Goal: Task Accomplishment & Management: Manage account settings

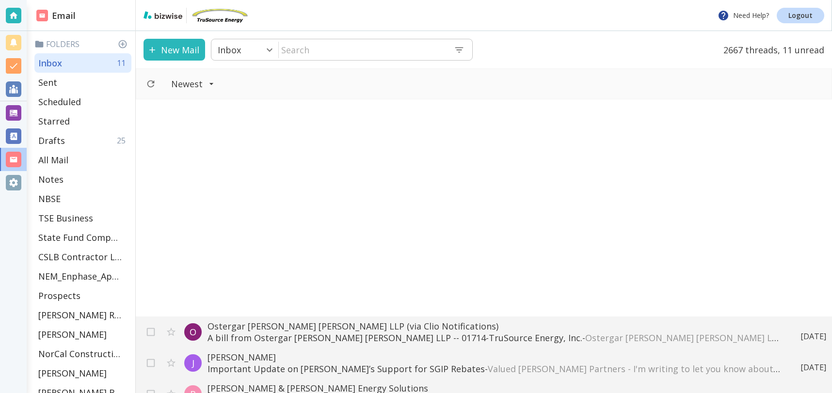
scroll to position [556, 0]
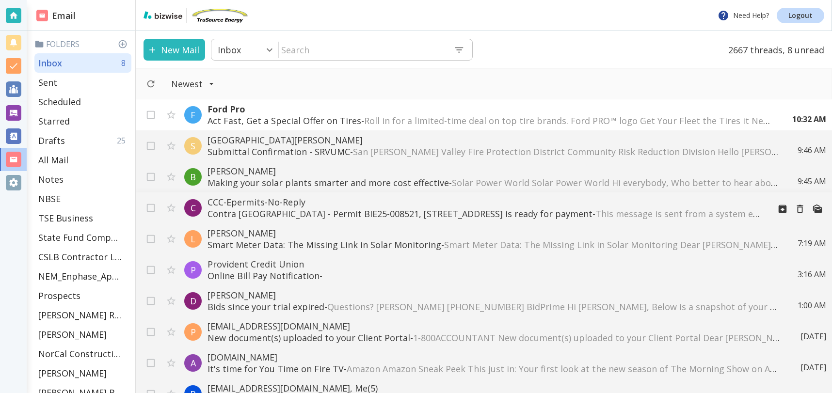
click at [276, 215] on p "[GEOGRAPHIC_DATA] - Permit BIE25-008521, [STREET_ADDRESS] is ready for payment …" at bounding box center [485, 214] width 555 height 12
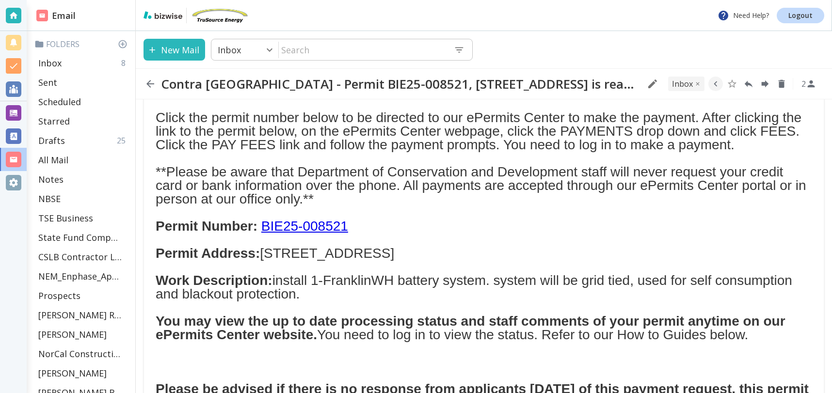
scroll to position [222, 0]
click at [308, 233] on link "BIE25-008521" at bounding box center [304, 225] width 87 height 15
click at [310, 233] on link "BIE25-008521" at bounding box center [304, 225] width 87 height 15
click at [277, 233] on link "BIE25-008521" at bounding box center [304, 225] width 87 height 15
click at [349, 206] on p "Click the permit number below to be directed to our ePermits Center to make the…" at bounding box center [484, 158] width 657 height 95
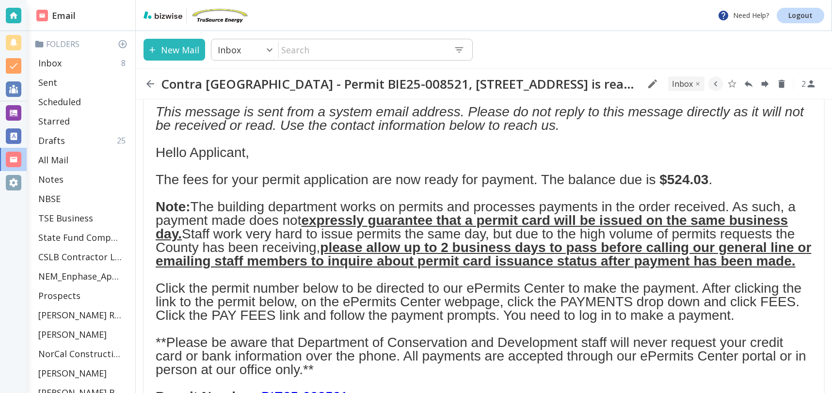
scroll to position [0, 0]
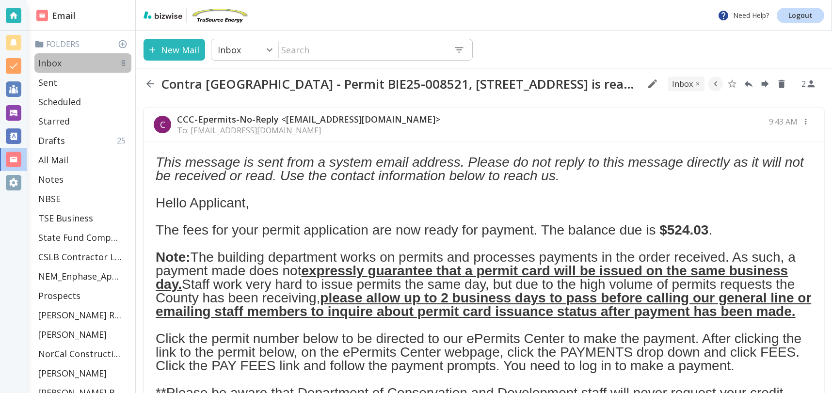
click at [65, 63] on div "Inbox 8" at bounding box center [82, 62] width 97 height 19
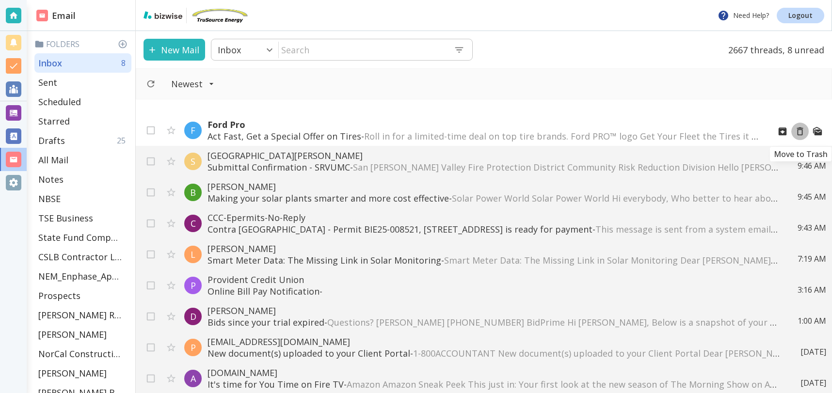
click at [802, 131] on icon "Move to Trash" at bounding box center [800, 132] width 6 height 8
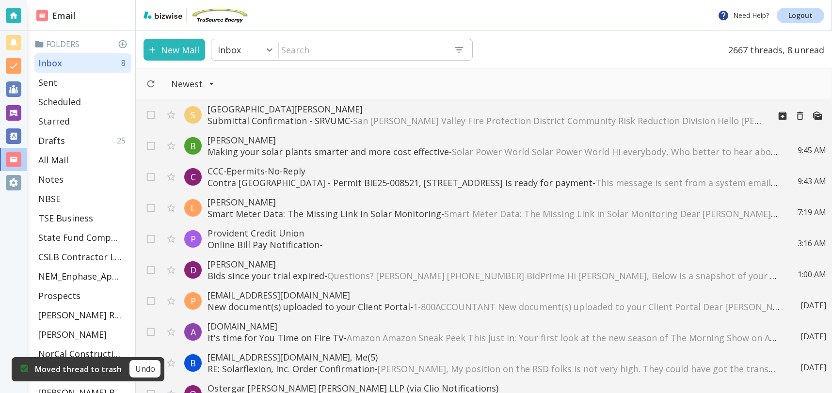
click at [418, 117] on span "San Ramon Valley Fire Protection District Community Risk Reduction Division Hel…" at bounding box center [795, 121] width 884 height 12
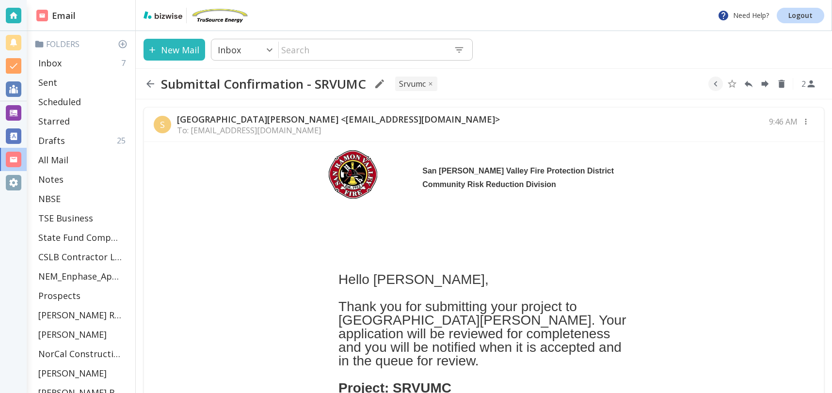
drag, startPoint x: 53, startPoint y: 61, endPoint x: 261, endPoint y: 99, distance: 211.1
click at [53, 61] on p "Inbox" at bounding box center [49, 63] width 23 height 12
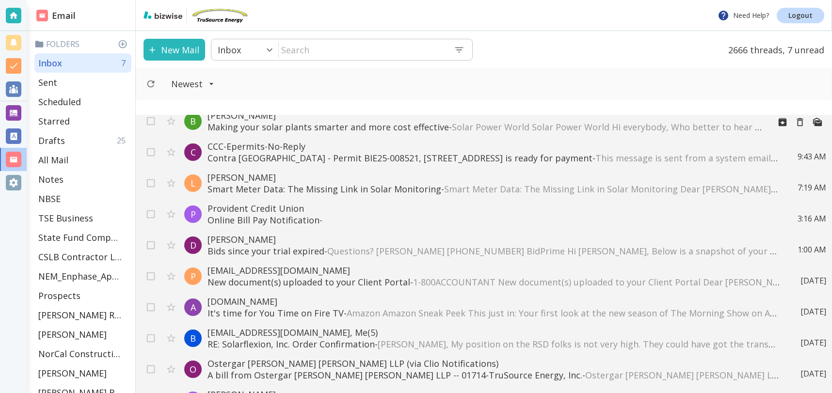
scroll to position [49, 0]
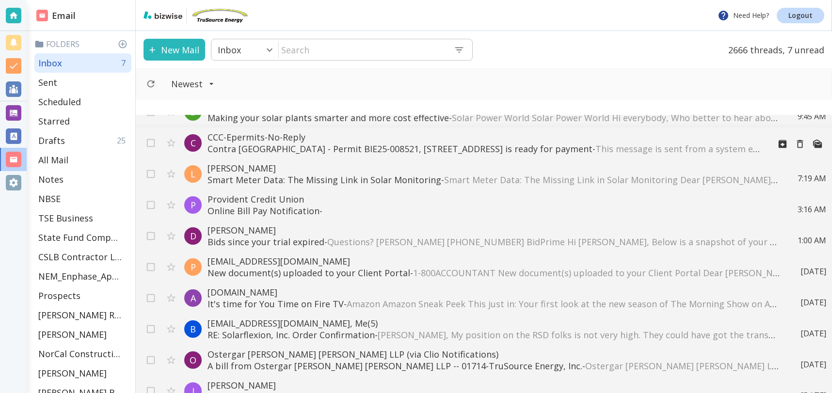
click at [498, 150] on p "Contra Costa County - Permit BIE25-008521, 4472 WINDSWEEP RD, BETHEL ISLAND, CA…" at bounding box center [485, 149] width 555 height 12
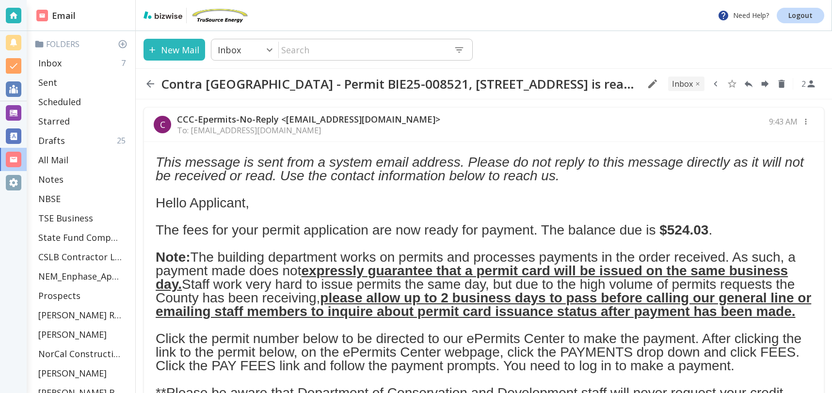
click at [713, 85] on icon "button" at bounding box center [716, 84] width 11 height 11
click at [680, 83] on icon "Move to Folder" at bounding box center [678, 84] width 9 height 7
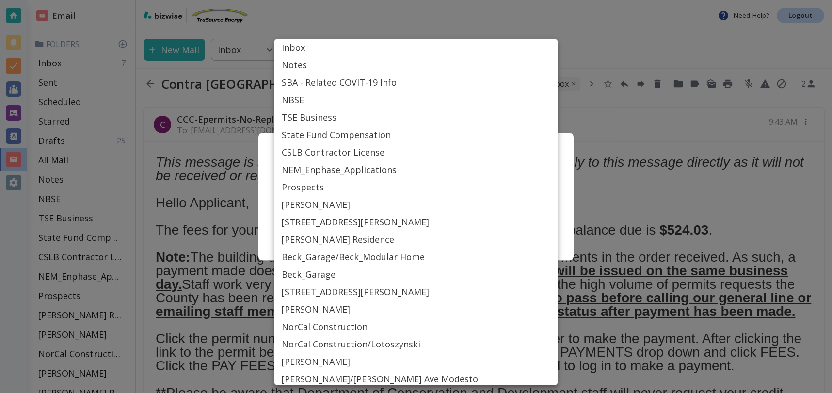
click at [364, 0] on body "Need Help? Logout Email Folders Inbox 7 Sent Scheduled Starred Drafts 25 All Ma…" at bounding box center [416, 0] width 832 height 0
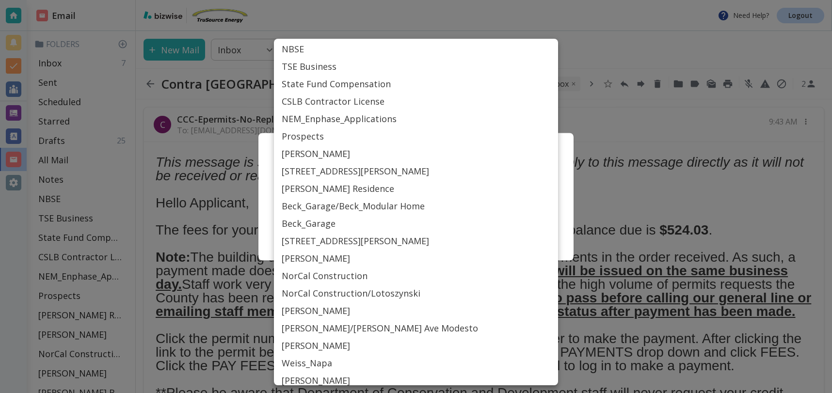
scroll to position [52, 0]
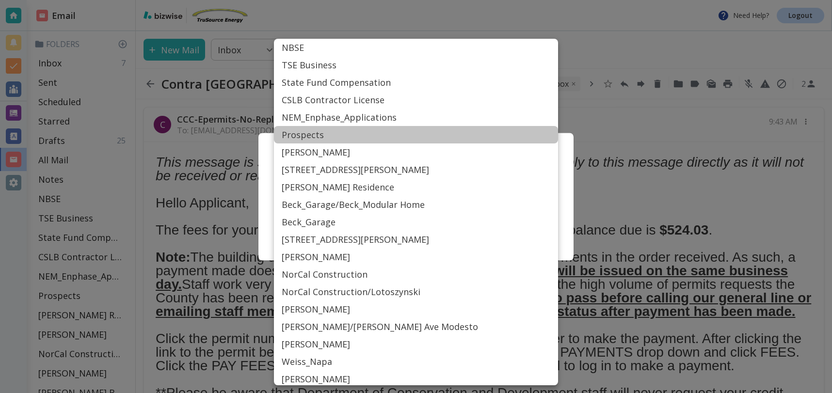
click at [377, 137] on li "Prospects" at bounding box center [416, 134] width 284 height 17
type input "Label_19"
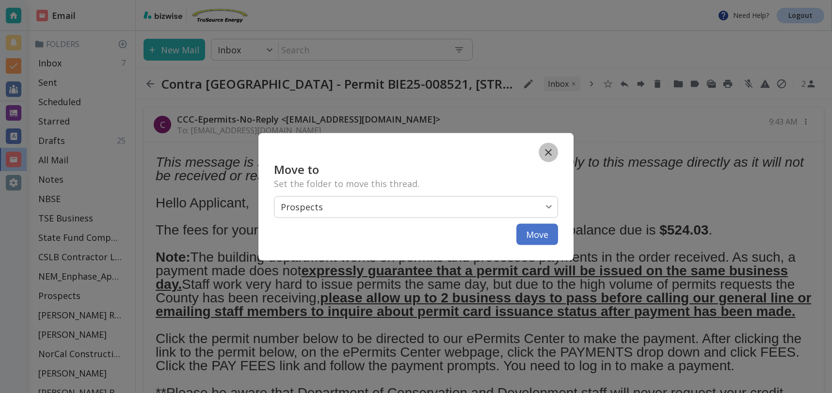
click at [548, 151] on icon "button" at bounding box center [548, 152] width 7 height 7
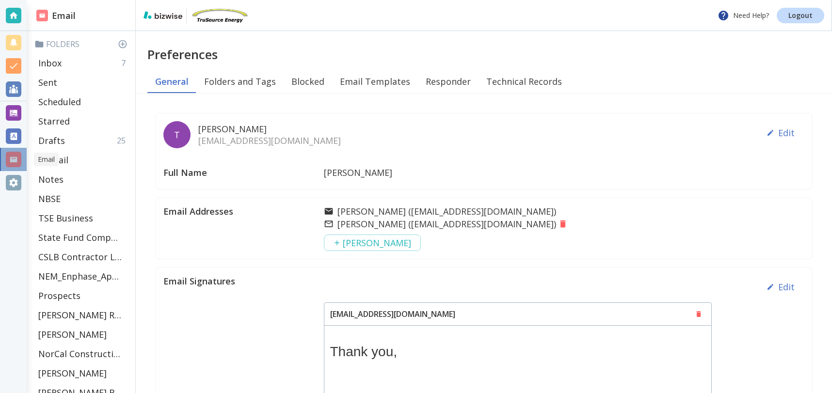
click at [13, 161] on div at bounding box center [14, 160] width 16 height 16
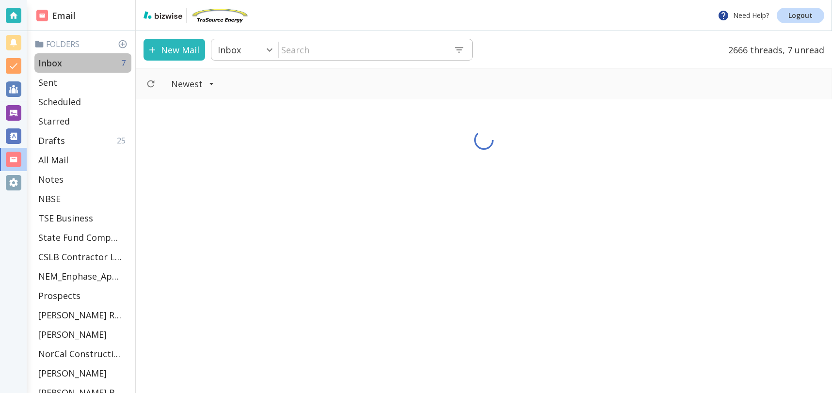
click at [108, 63] on div "Inbox 7" at bounding box center [82, 62] width 97 height 19
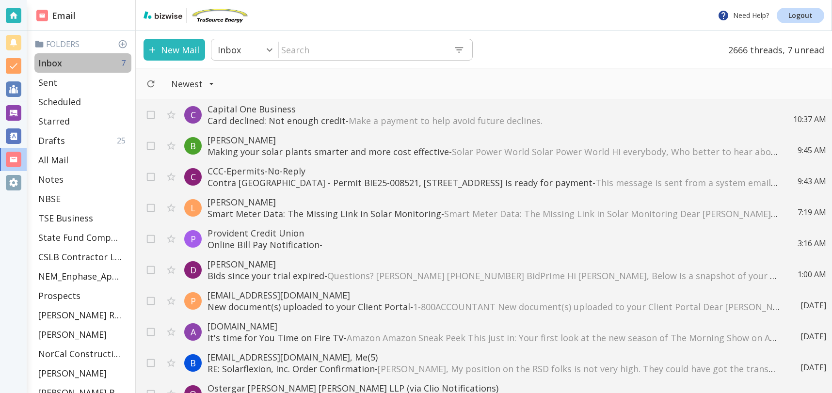
click at [56, 61] on p "Inbox" at bounding box center [50, 63] width 24 height 12
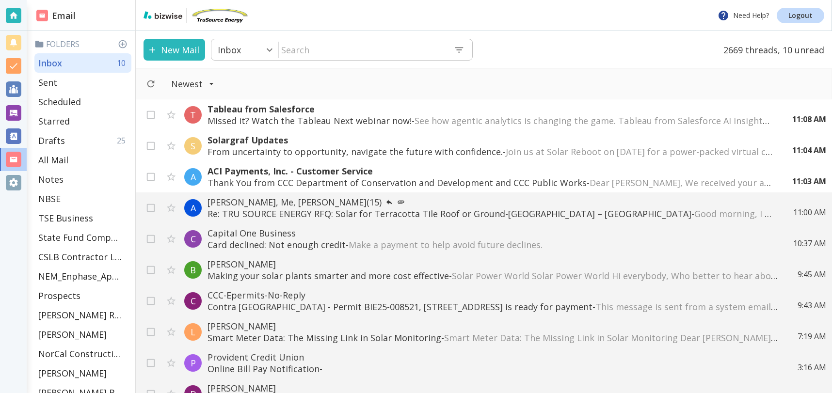
click at [360, 179] on p "Thank You from CCC Department of Conservation and Development and CCC Public Wo…" at bounding box center [491, 183] width 566 height 12
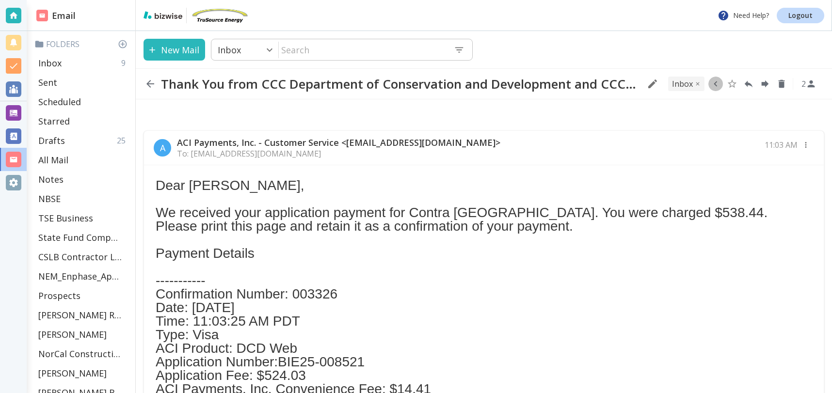
click at [718, 84] on icon "button" at bounding box center [716, 84] width 11 height 11
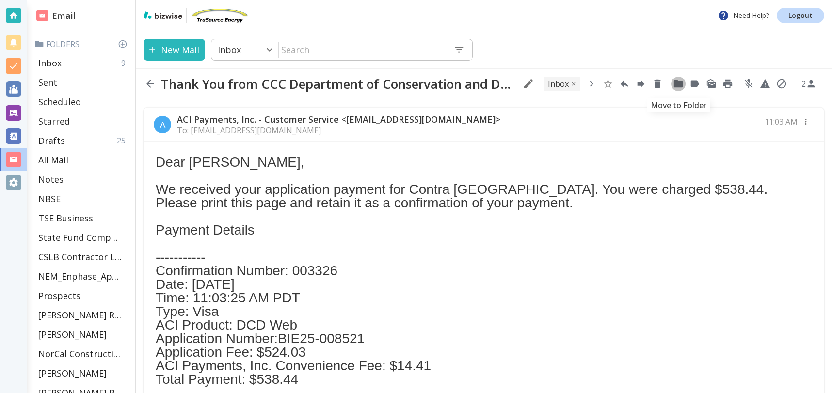
click at [680, 85] on icon "Move to Folder" at bounding box center [678, 84] width 9 height 7
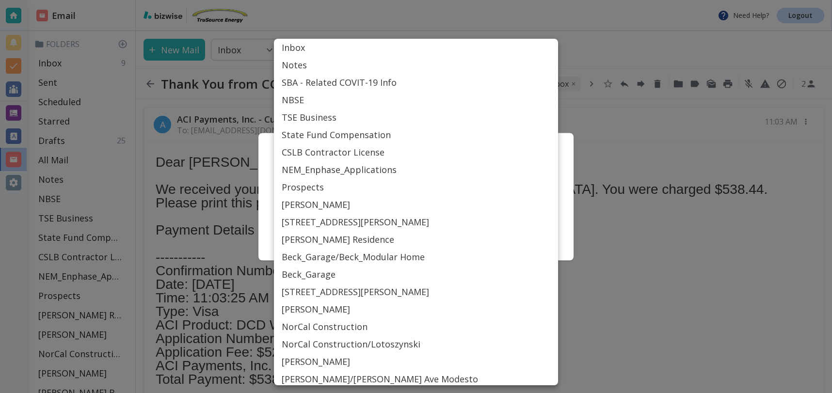
click at [400, 0] on body "Need Help? Logout Email Folders Inbox 9 Sent Scheduled Starred Drafts 25 All Ma…" at bounding box center [416, 0] width 832 height 0
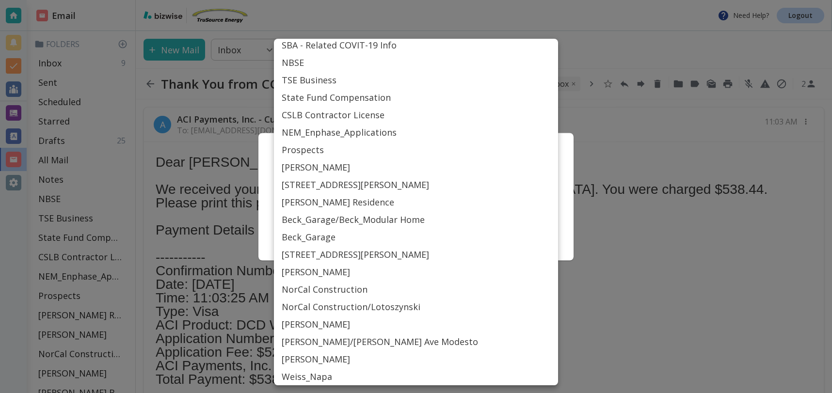
scroll to position [37, 0]
click at [321, 78] on li "TSE Business" at bounding box center [416, 80] width 284 height 17
type input "Label_15"
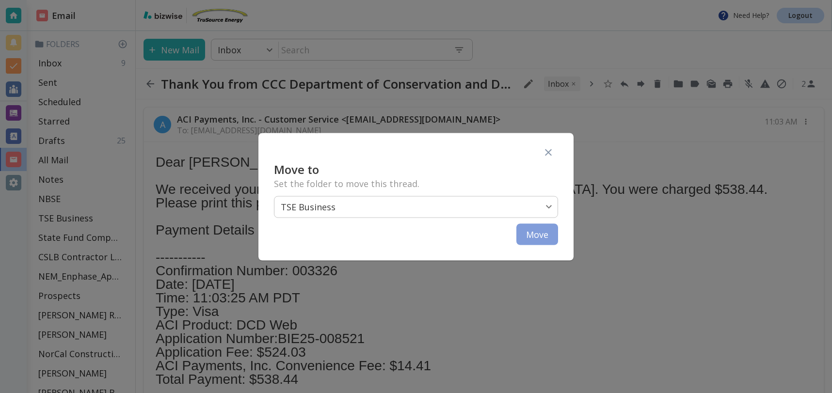
click at [530, 234] on button "Move" at bounding box center [538, 234] width 42 height 21
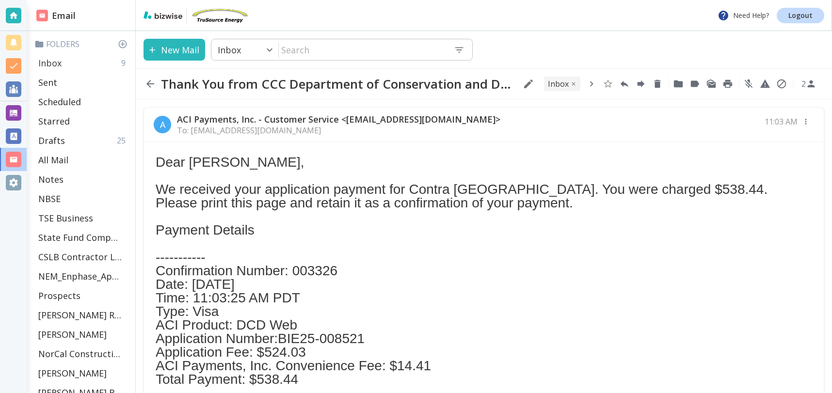
drag, startPoint x: 56, startPoint y: 65, endPoint x: 94, endPoint y: 61, distance: 38.1
click at [56, 65] on p "Inbox" at bounding box center [49, 63] width 23 height 12
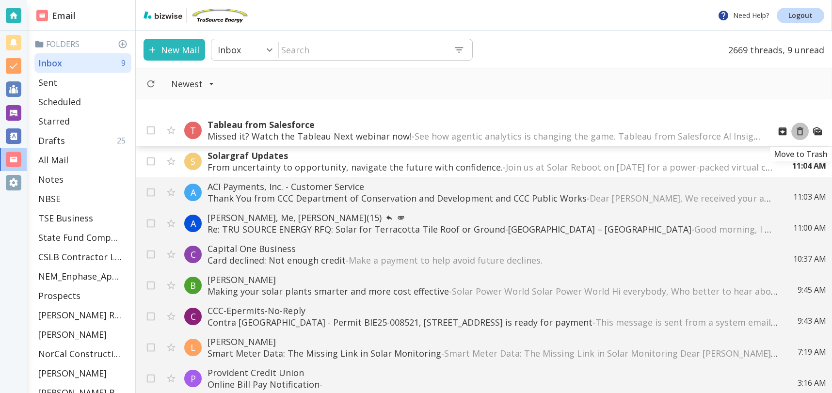
click at [803, 131] on icon "Move to Trash" at bounding box center [800, 131] width 11 height 11
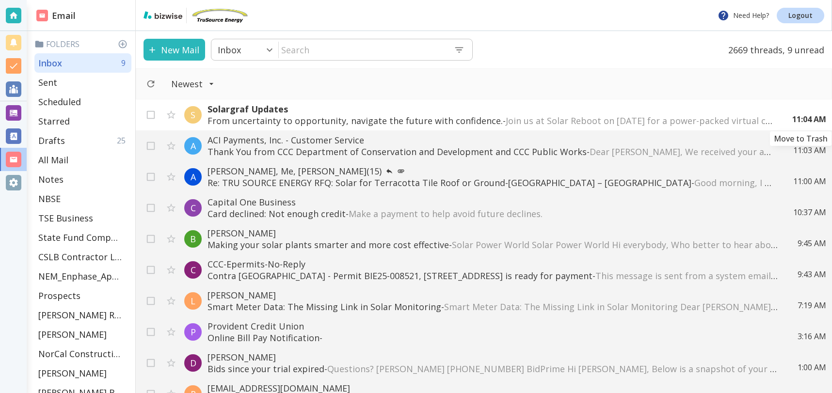
click at [0, 0] on icon "Move to Trash" at bounding box center [0, 0] width 0 height 0
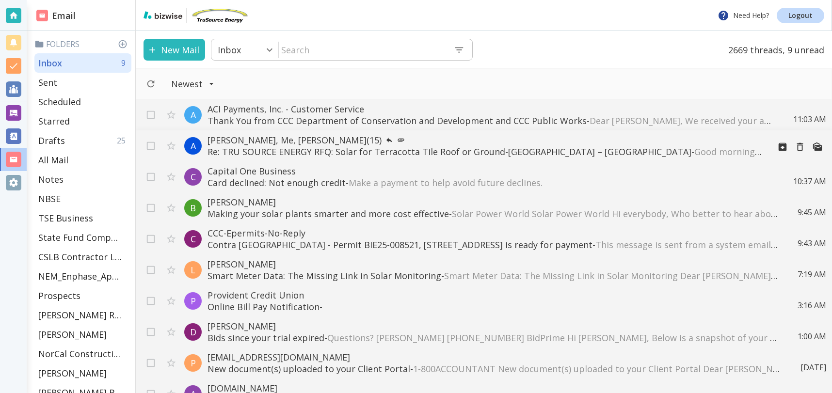
scroll to position [17, 0]
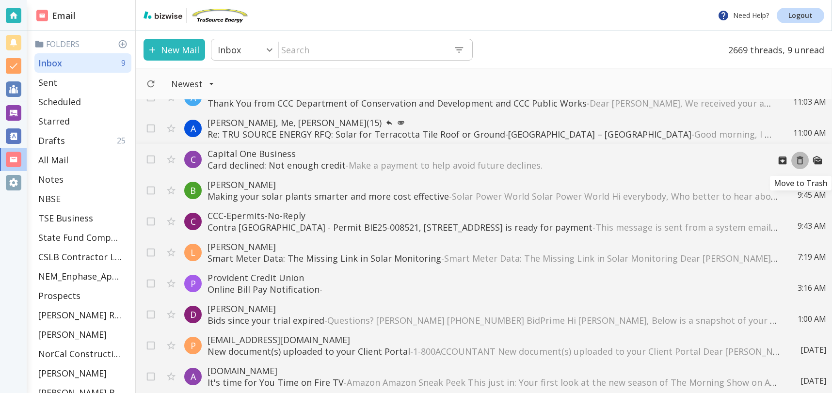
click at [800, 162] on icon "Move to Trash" at bounding box center [800, 160] width 11 height 11
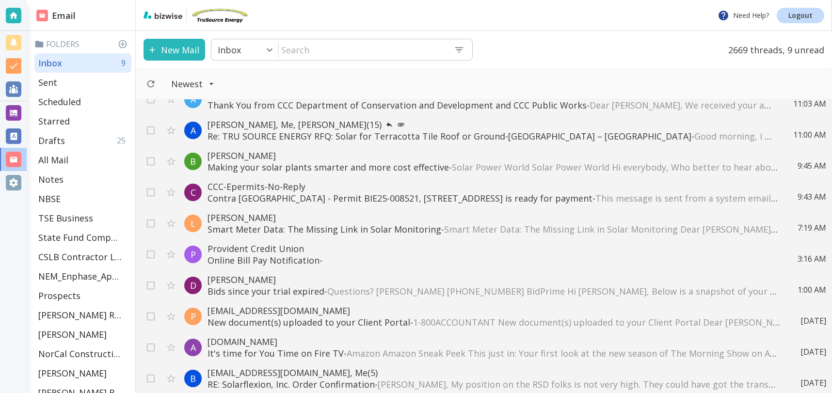
scroll to position [0, 0]
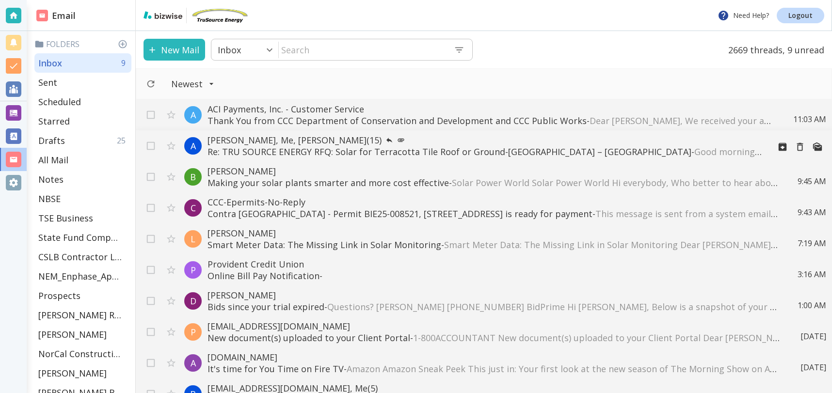
click at [541, 150] on p "Re: TRU SOURCE ENERGY RFQ: Solar for Terracotta Tile Roof or Ground-Mount – Dan…" at bounding box center [485, 152] width 555 height 12
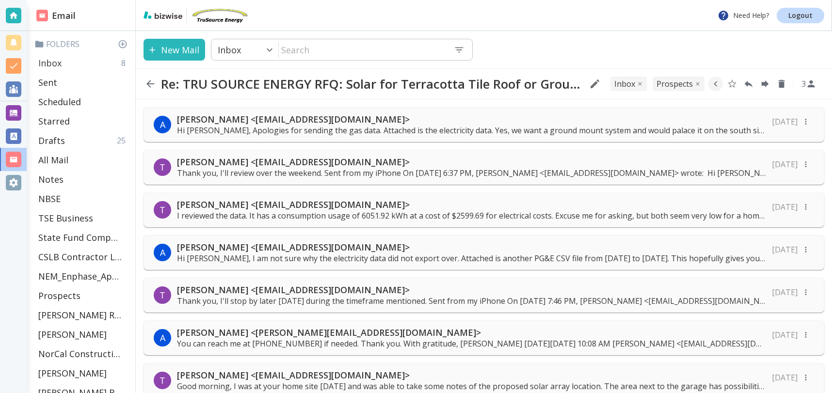
click at [52, 65] on p "Inbox" at bounding box center [49, 63] width 23 height 12
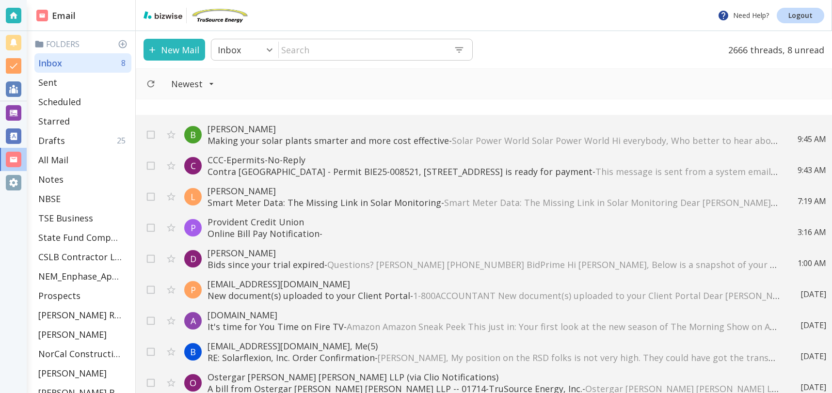
scroll to position [64, 0]
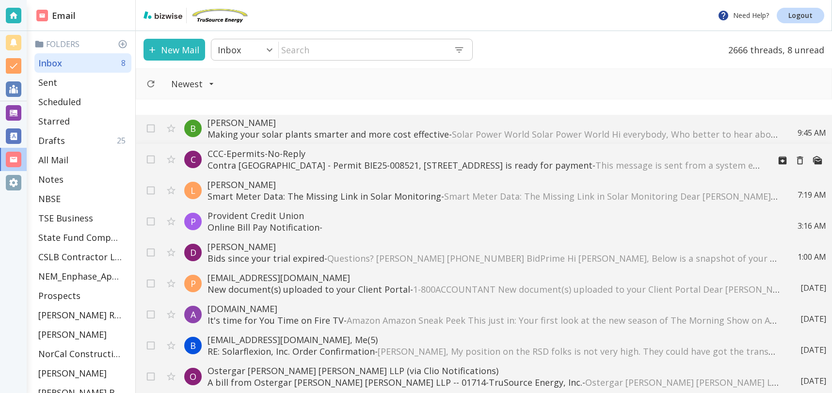
click at [417, 162] on p "Contra Costa County - Permit BIE25-008521, 4472 WINDSWEEP RD, BETHEL ISLAND, CA…" at bounding box center [485, 166] width 555 height 12
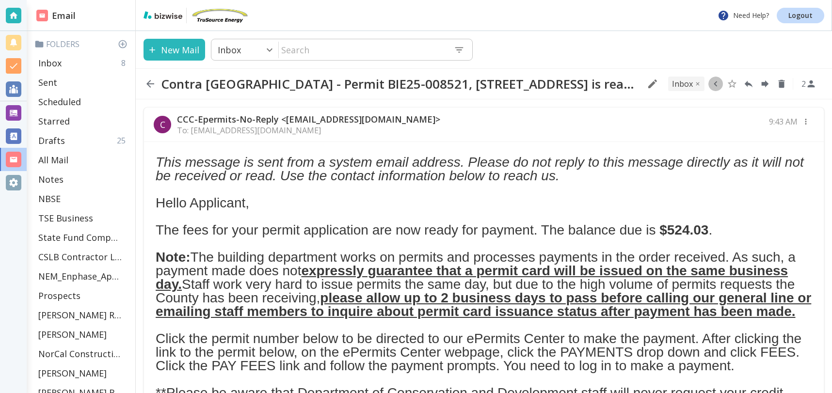
click at [716, 85] on icon "button" at bounding box center [715, 83] width 3 height 5
click at [678, 84] on icon "Move to Folder" at bounding box center [678, 84] width 9 height 7
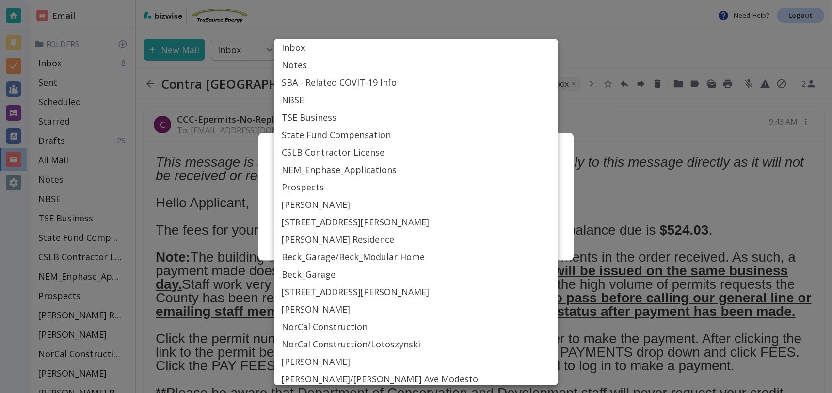
click at [494, 0] on body "Need Help? Logout Email Folders Inbox 8 Sent Scheduled Starred Drafts 25 All Ma…" at bounding box center [416, 0] width 832 height 0
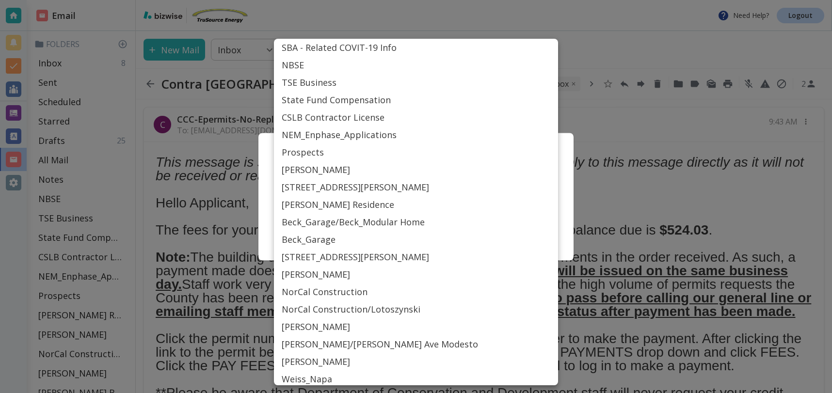
scroll to position [37, 0]
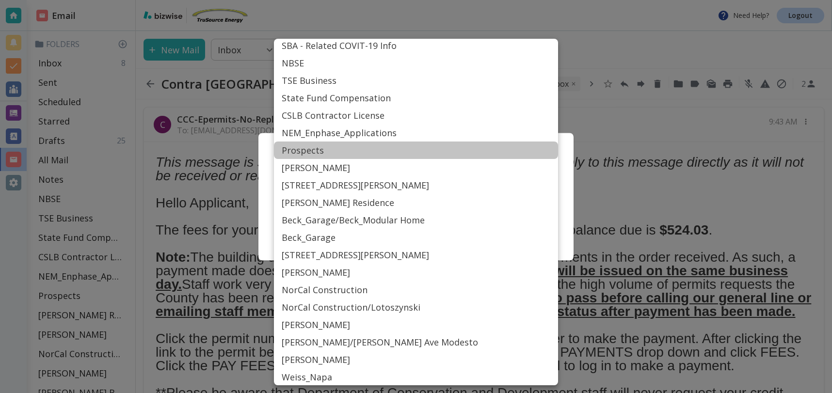
click at [305, 152] on li "Prospects" at bounding box center [416, 150] width 284 height 17
type input "Label_19"
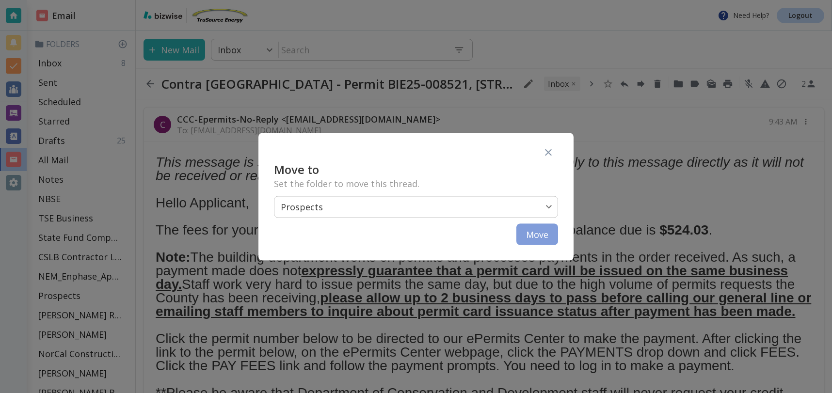
click at [542, 238] on button "Move" at bounding box center [538, 234] width 42 height 21
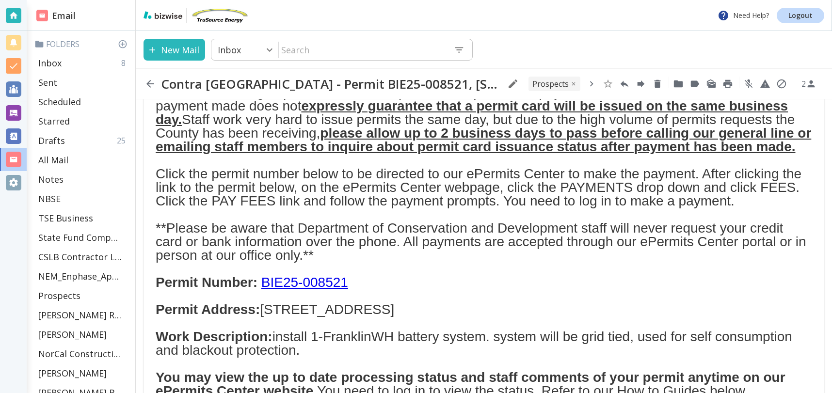
scroll to position [165, 0]
click at [56, 64] on p "Inbox" at bounding box center [49, 63] width 23 height 12
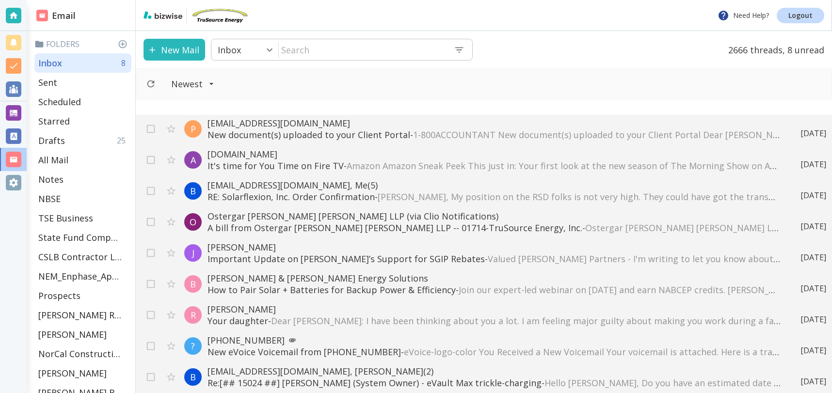
scroll to position [229, 0]
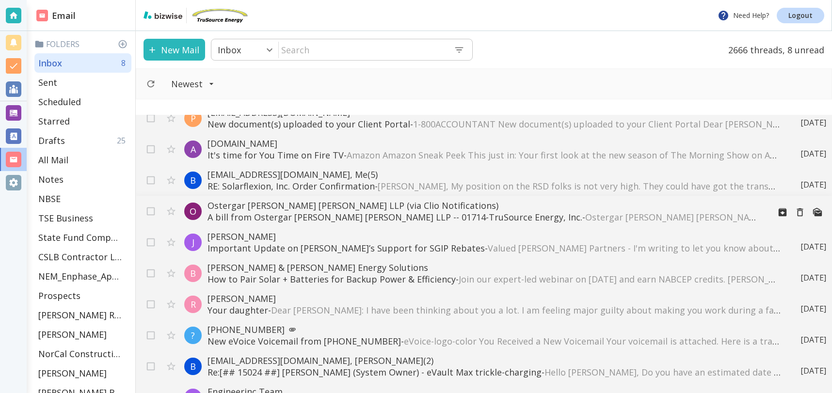
click at [322, 218] on p "A bill from Ostergar Lattin Julander LLP -- 01714-TruSource Energy, Inc. - Oste…" at bounding box center [485, 217] width 555 height 12
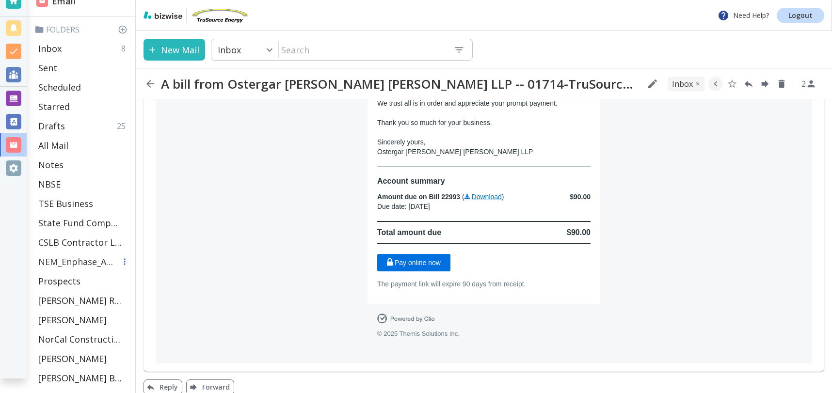
scroll to position [14, 0]
click at [58, 145] on p "All Mail" at bounding box center [53, 146] width 30 height 12
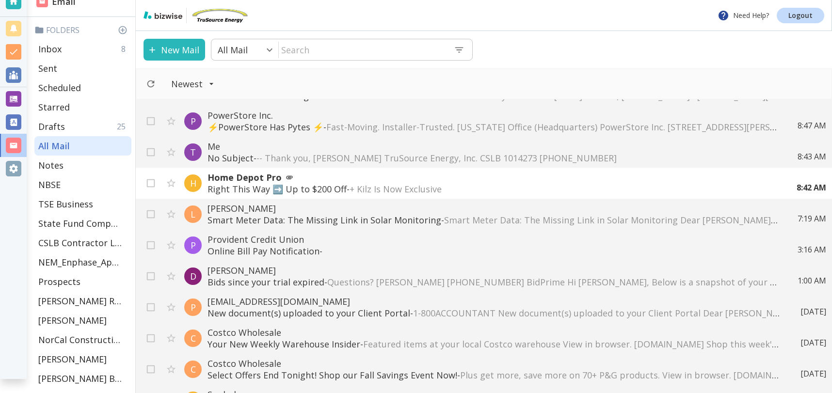
scroll to position [274, 0]
click at [800, 183] on icon "Move to Trash" at bounding box center [800, 183] width 11 height 11
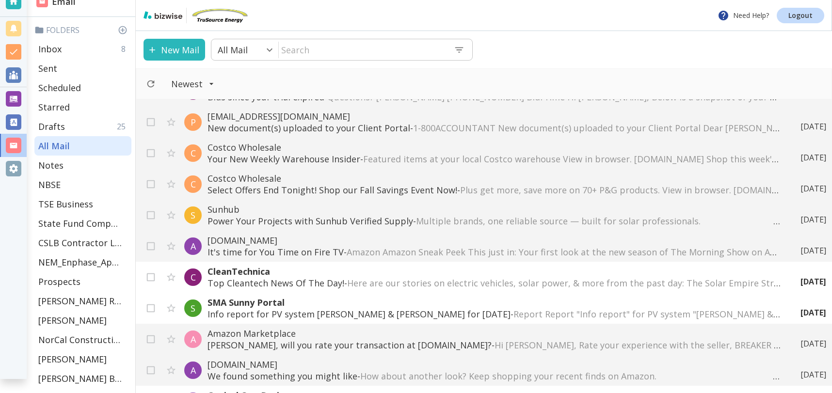
scroll to position [433, 0]
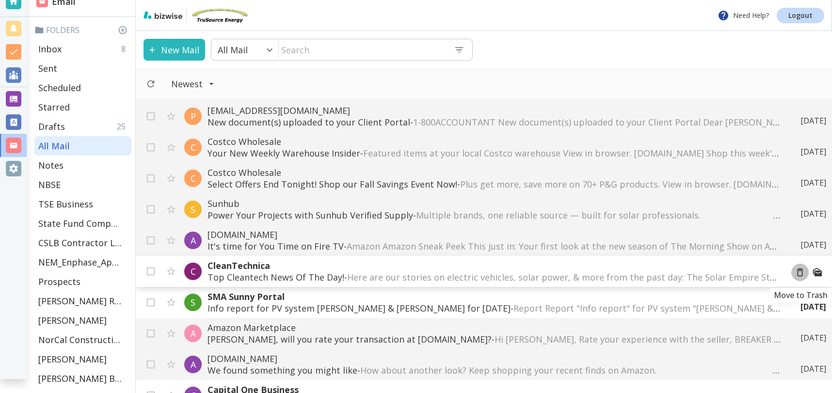
click at [802, 270] on icon "Move to Trash" at bounding box center [800, 272] width 11 height 11
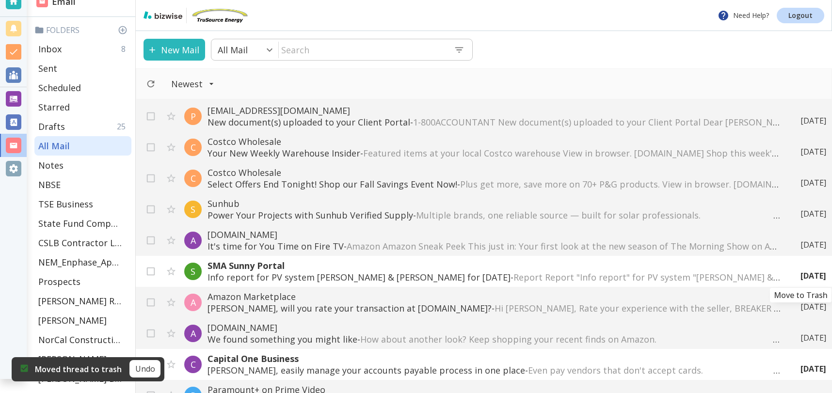
click at [0, 0] on icon "Move to Trash" at bounding box center [0, 0] width 0 height 0
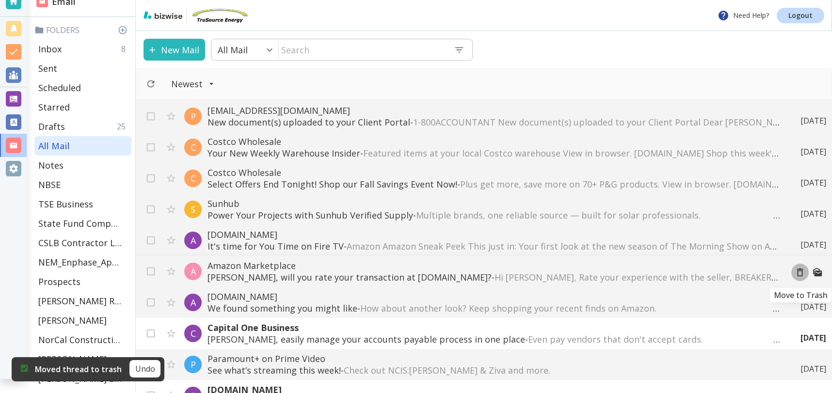
click at [803, 270] on icon "Move to Trash" at bounding box center [800, 272] width 11 height 11
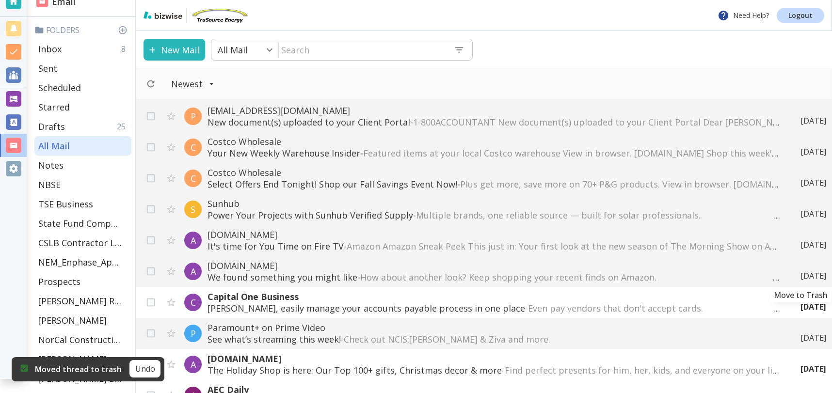
click at [0, 0] on icon "Move to Trash" at bounding box center [0, 0] width 0 height 0
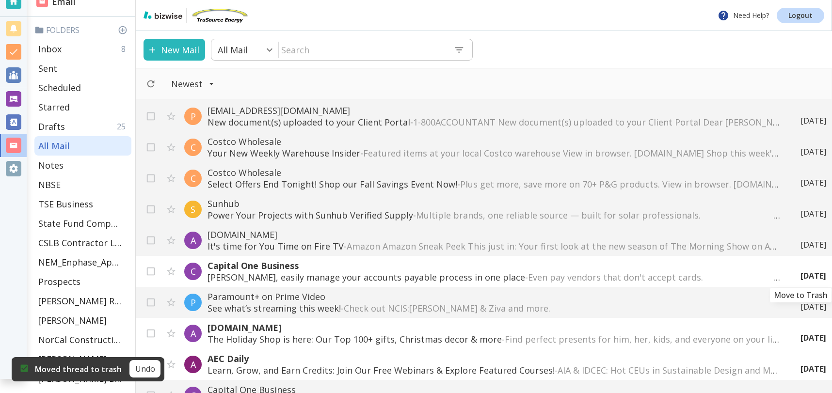
click at [0, 0] on icon "Move to Trash" at bounding box center [0, 0] width 0 height 0
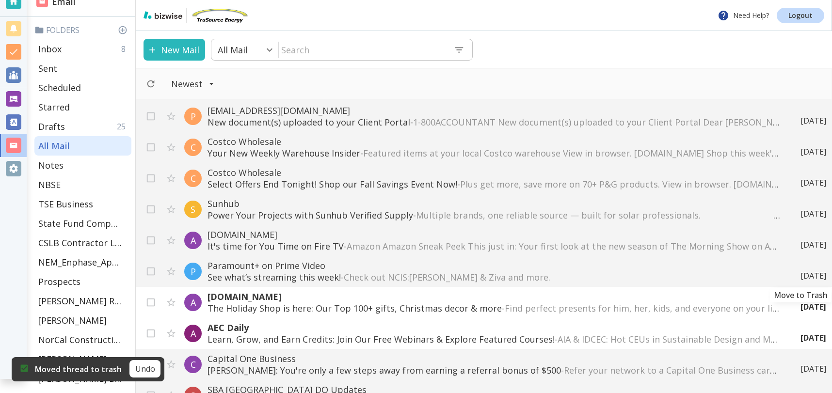
click at [0, 0] on icon "Move to Trash" at bounding box center [0, 0] width 0 height 0
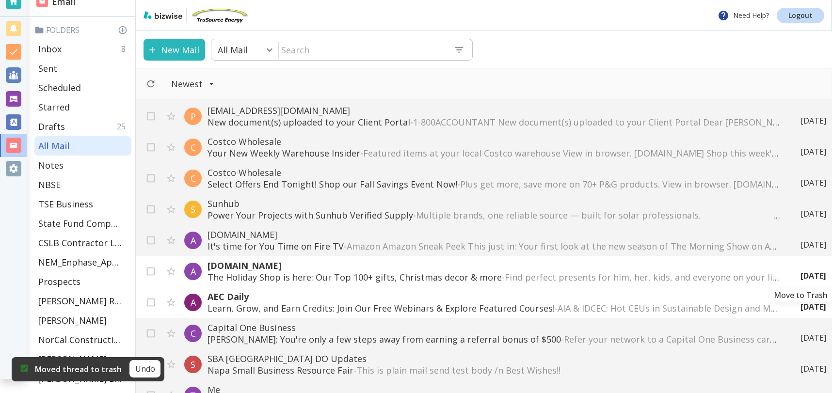
click at [0, 0] on icon "Move to Trash" at bounding box center [0, 0] width 0 height 0
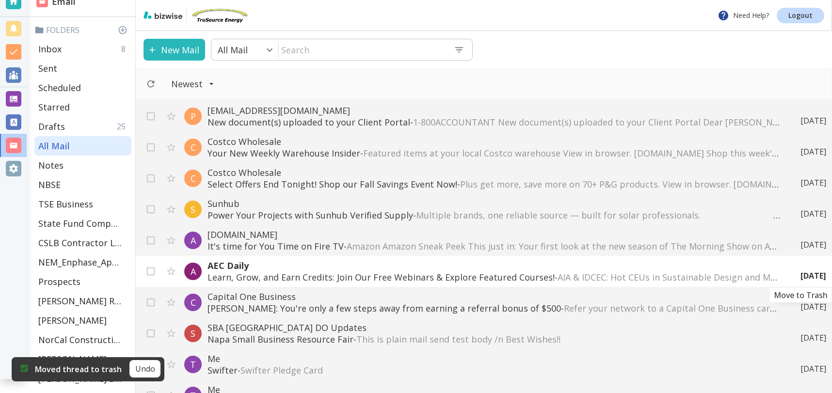
click at [0, 0] on icon "Move to Trash" at bounding box center [0, 0] width 0 height 0
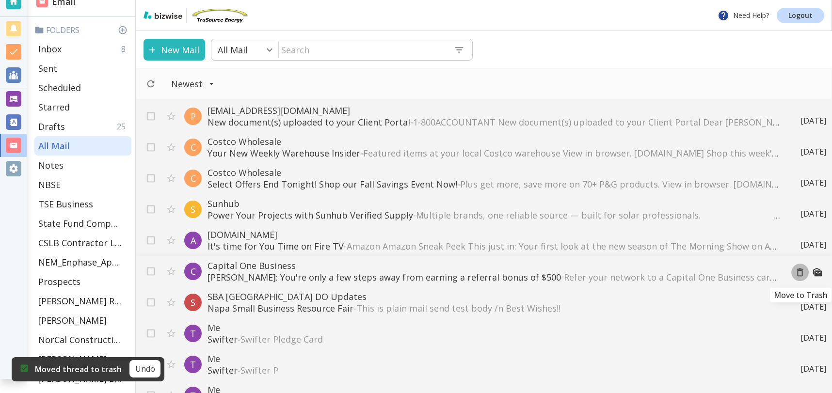
click at [803, 271] on icon "Move to Trash" at bounding box center [800, 273] width 6 height 8
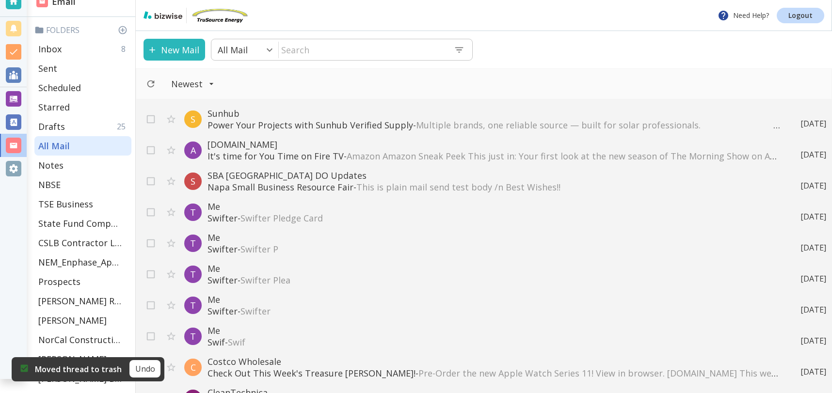
scroll to position [525, 0]
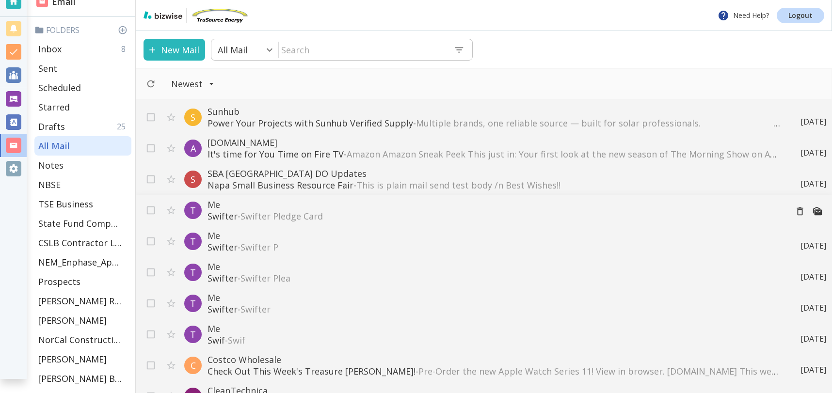
click at [394, 214] on p "Swifter - Swifter Pledge Card" at bounding box center [494, 217] width 572 height 12
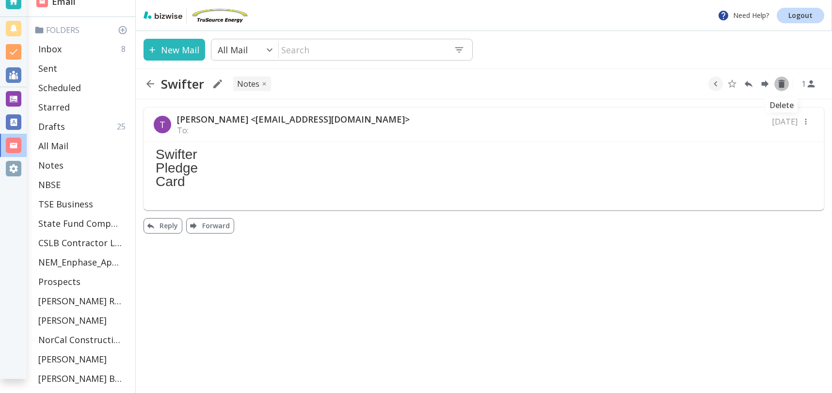
click at [779, 85] on icon "Delete" at bounding box center [782, 84] width 11 height 11
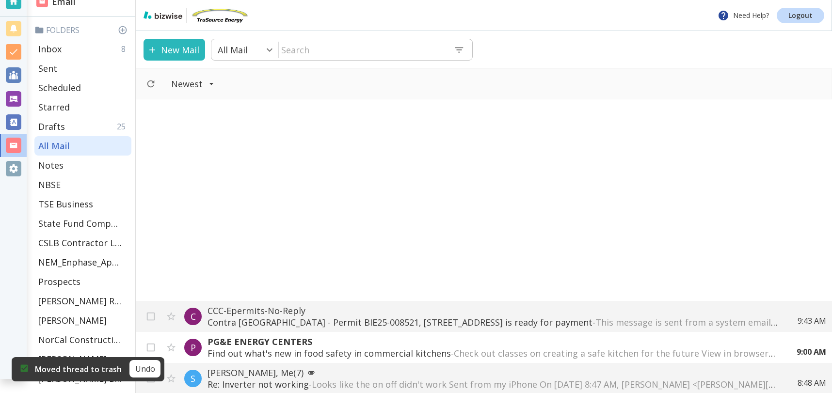
scroll to position [525, 0]
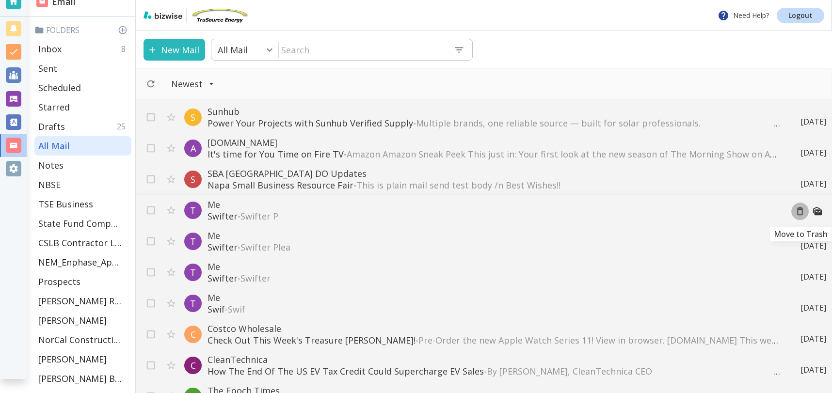
click at [800, 211] on icon "Move to Trash" at bounding box center [800, 211] width 11 height 11
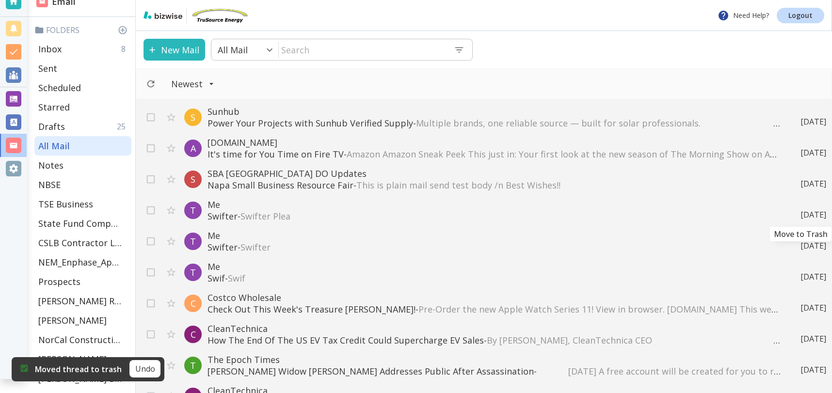
click at [0, 0] on icon "Move to Trash" at bounding box center [0, 0] width 0 height 0
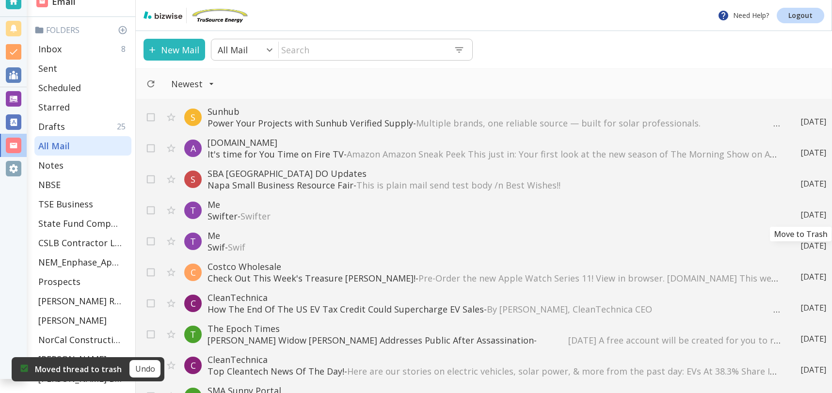
click at [0, 0] on icon "Move to Trash" at bounding box center [0, 0] width 0 height 0
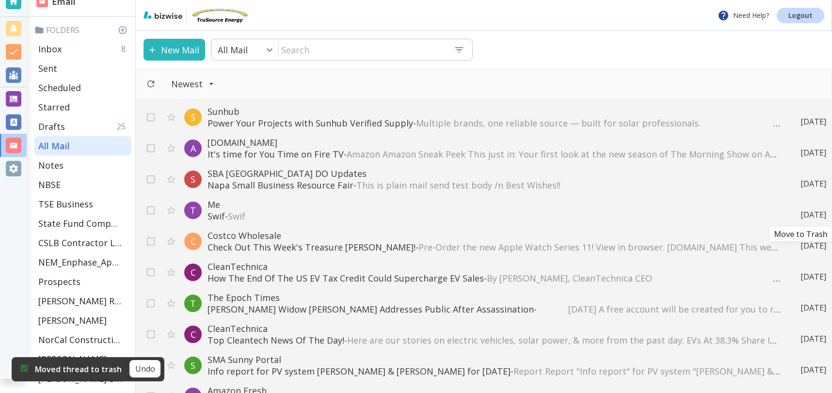
click at [0, 0] on icon "Move to Trash" at bounding box center [0, 0] width 0 height 0
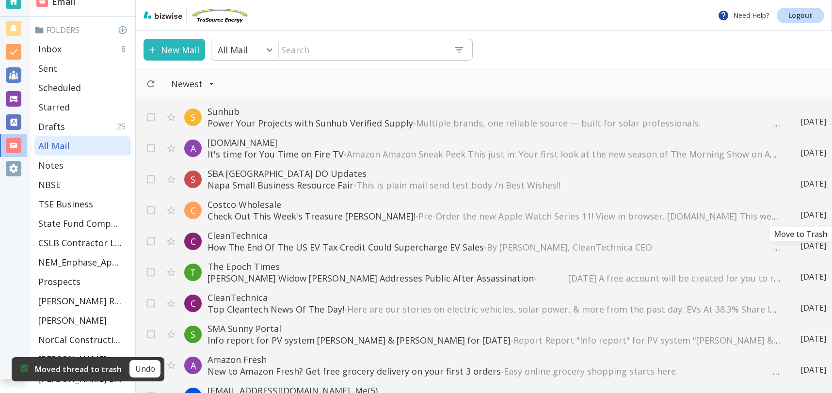
click at [0, 0] on icon "Move to Trash" at bounding box center [0, 0] width 0 height 0
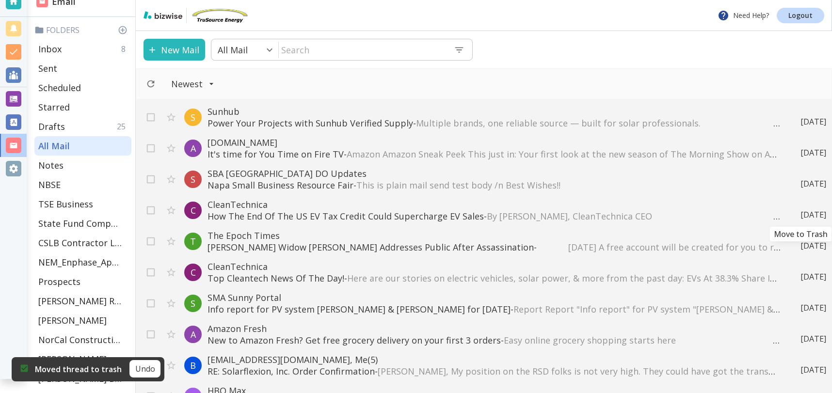
click at [0, 0] on icon "Move to Trash" at bounding box center [0, 0] width 0 height 0
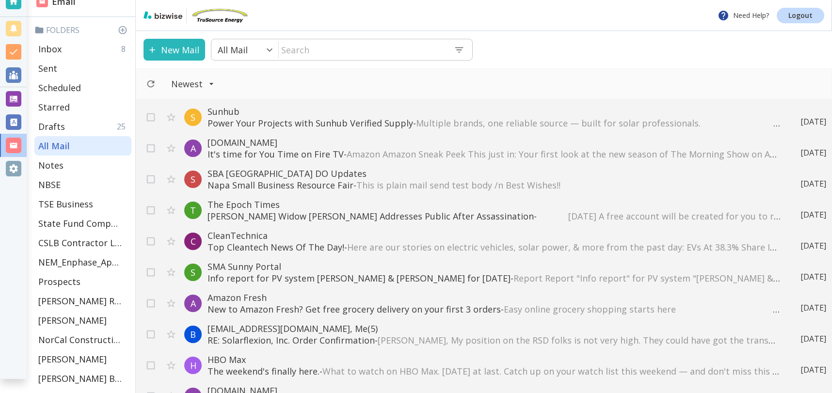
scroll to position [558, 0]
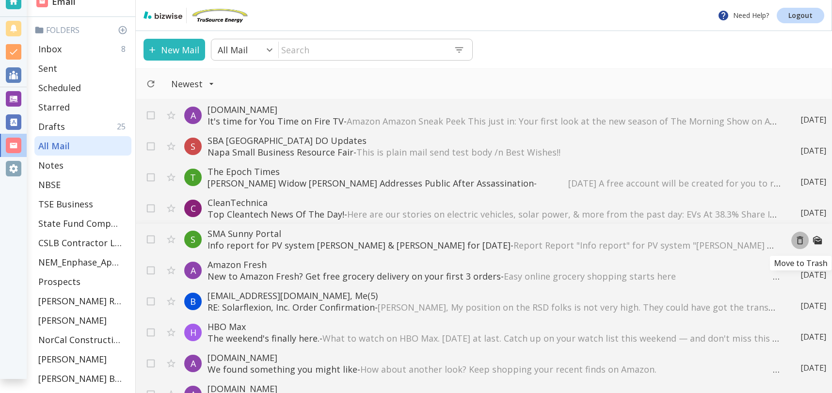
click at [801, 242] on icon "Move to Trash" at bounding box center [800, 240] width 11 height 11
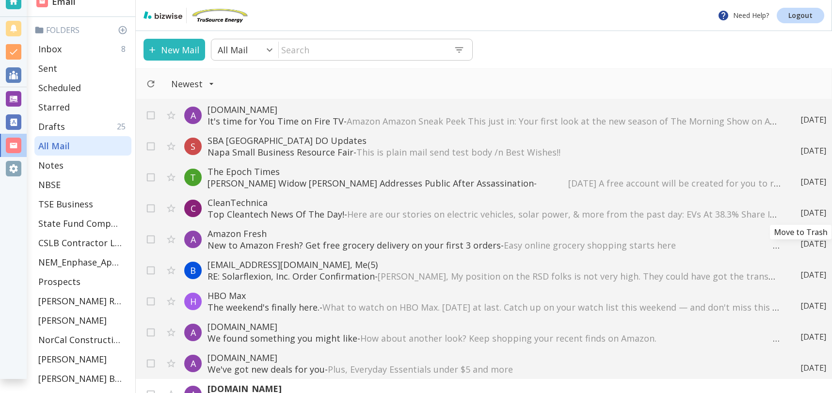
click at [802, 210] on div "Sep 13" at bounding box center [809, 213] width 33 height 11
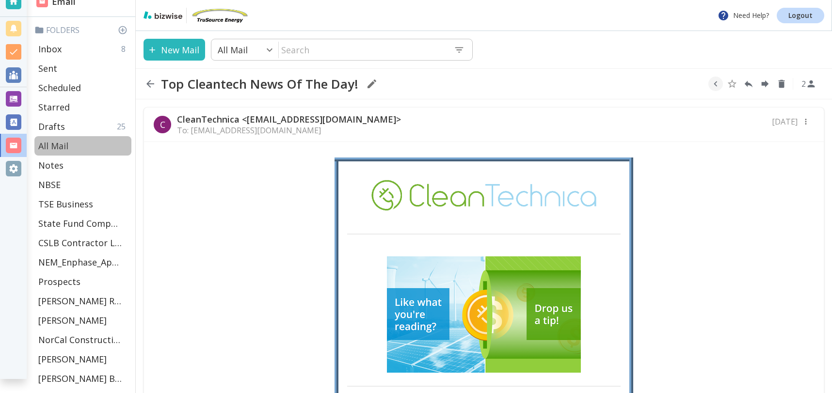
click at [61, 145] on p "All Mail" at bounding box center [53, 146] width 30 height 12
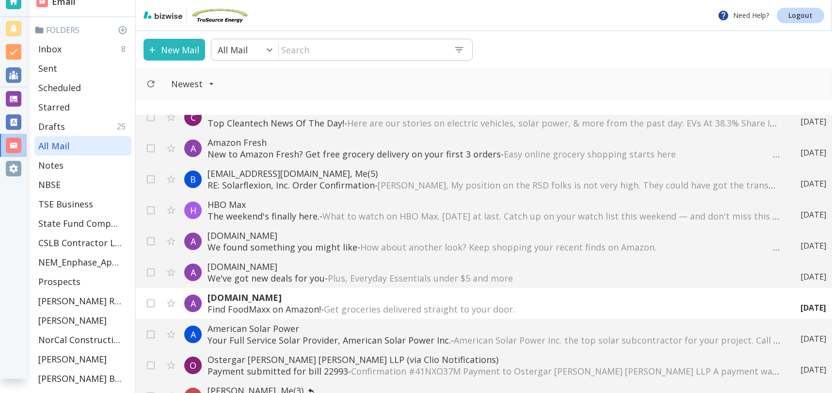
scroll to position [666, 0]
click at [799, 208] on icon "Move to Trash" at bounding box center [800, 210] width 6 height 8
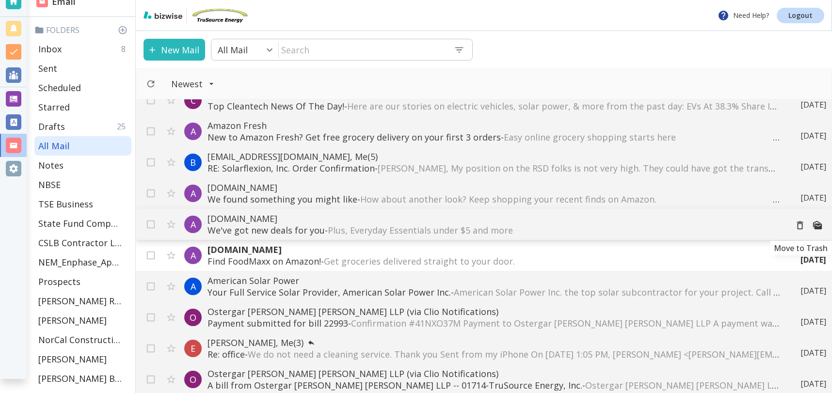
click at [803, 222] on icon "Move to Trash" at bounding box center [800, 226] width 6 height 8
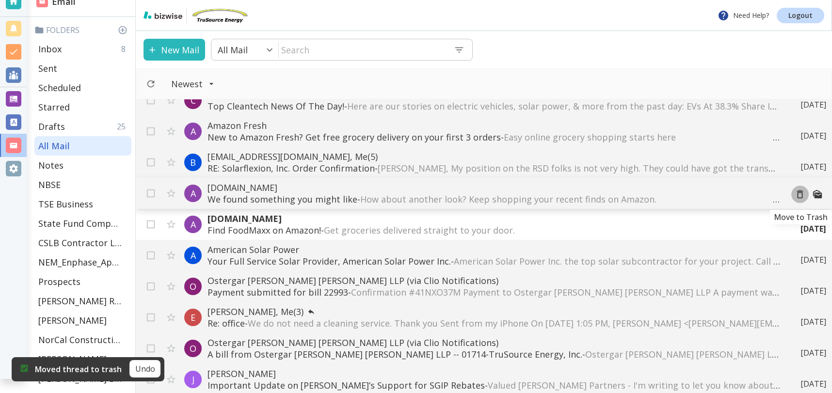
click at [801, 195] on icon "Move to Trash" at bounding box center [800, 194] width 11 height 11
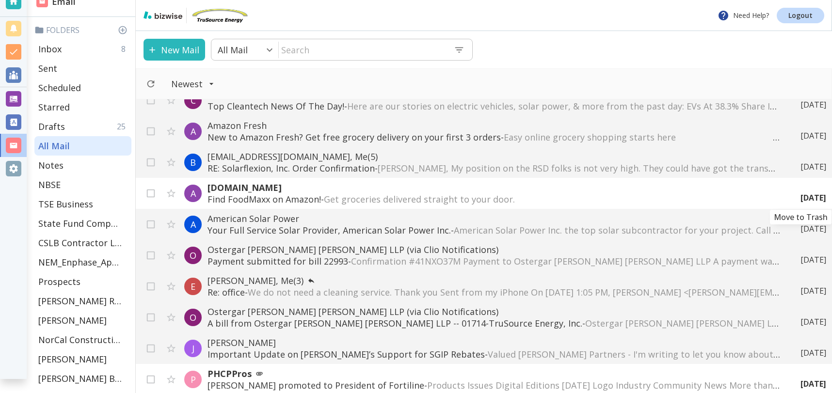
click at [0, 0] on icon "Move to Trash" at bounding box center [0, 0] width 0 height 0
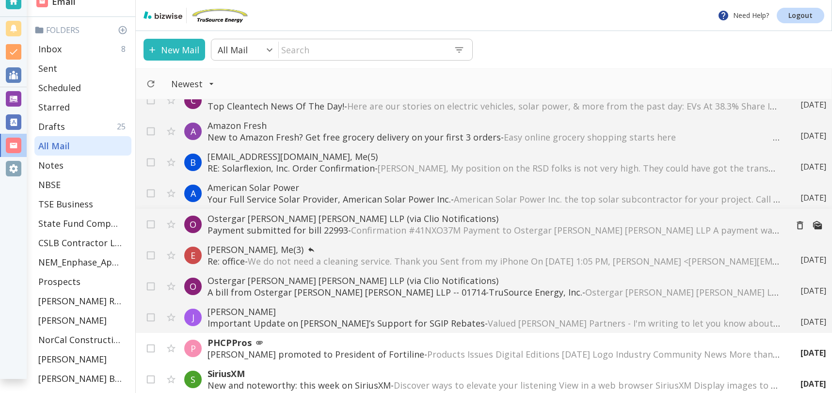
click at [414, 227] on span "Confirmation #41NXO37M Payment to Ostergar Lattin Julander LLP A payment was su…" at bounding box center [845, 231] width 988 height 12
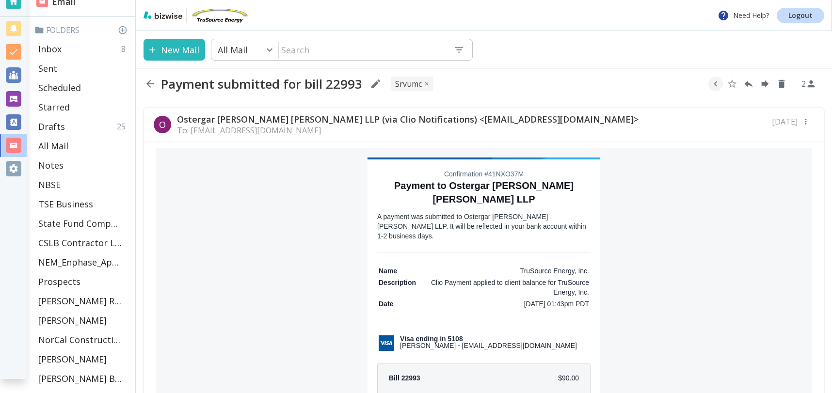
click at [517, 301] on td "Name TruSource Energy, Inc. Description Clio Payment applied to client balance …" at bounding box center [483, 338] width 213 height 146
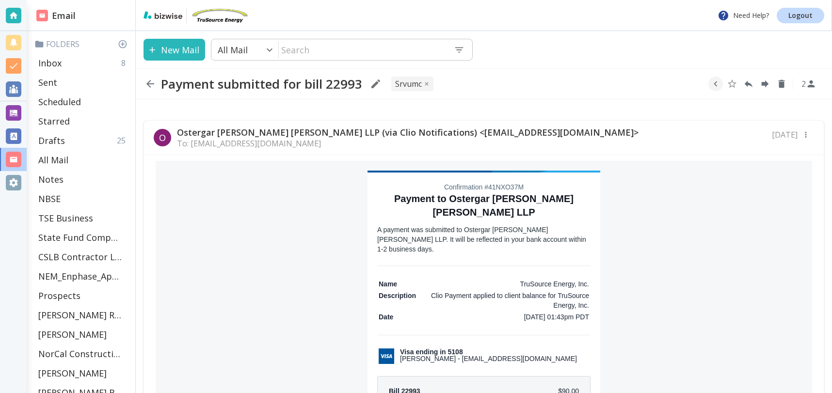
scroll to position [10, 0]
click at [71, 60] on div "Inbox 8" at bounding box center [82, 62] width 97 height 19
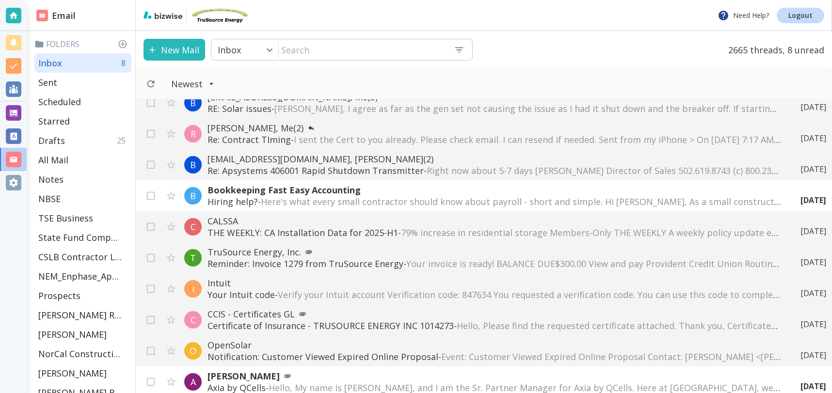
scroll to position [761, 0]
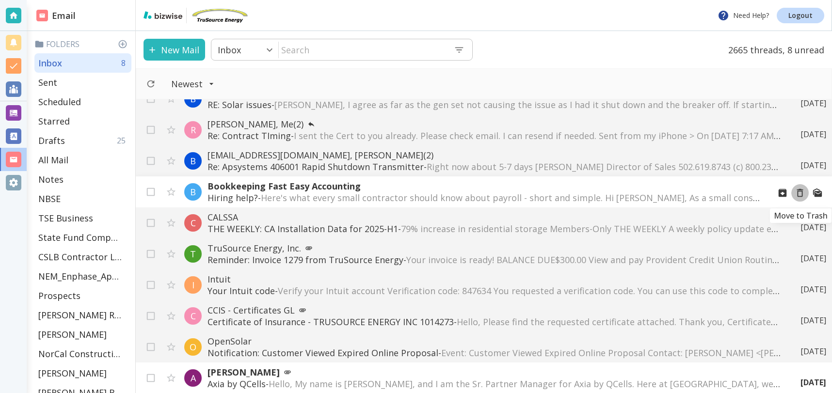
click at [798, 193] on icon "Move to Trash" at bounding box center [800, 193] width 6 height 8
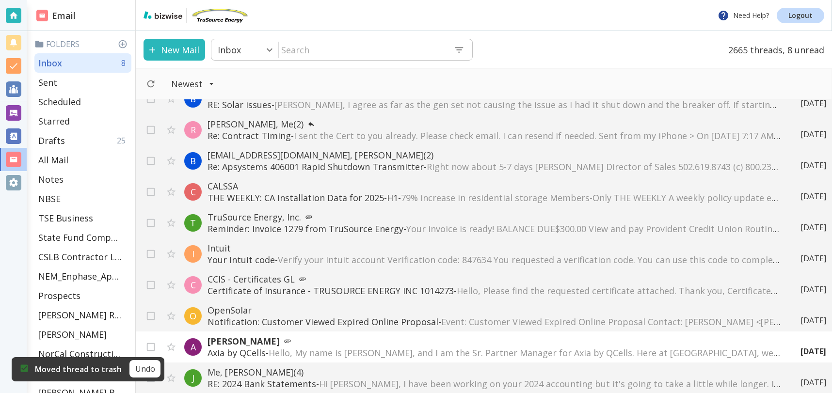
scroll to position [753, 0]
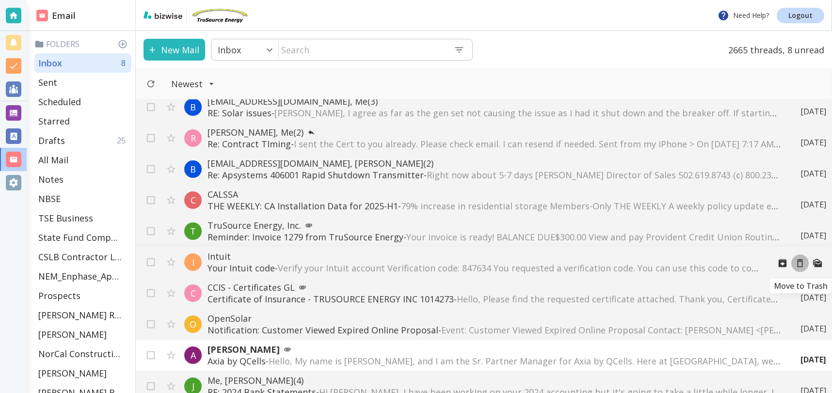
click at [800, 263] on icon "Move to Trash" at bounding box center [800, 263] width 11 height 11
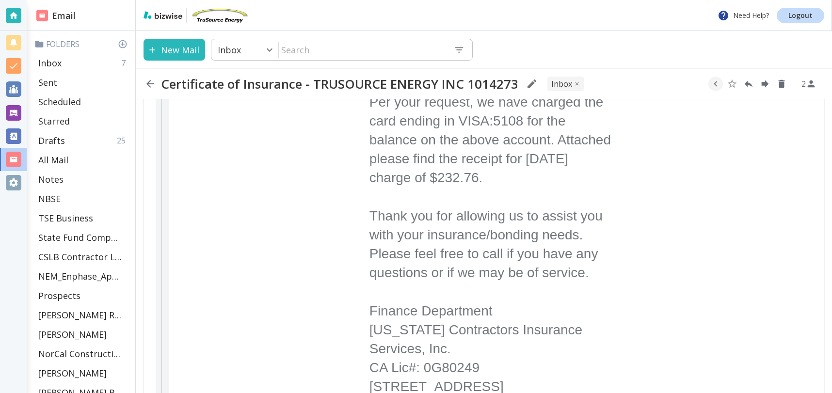
scroll to position [1026, 0]
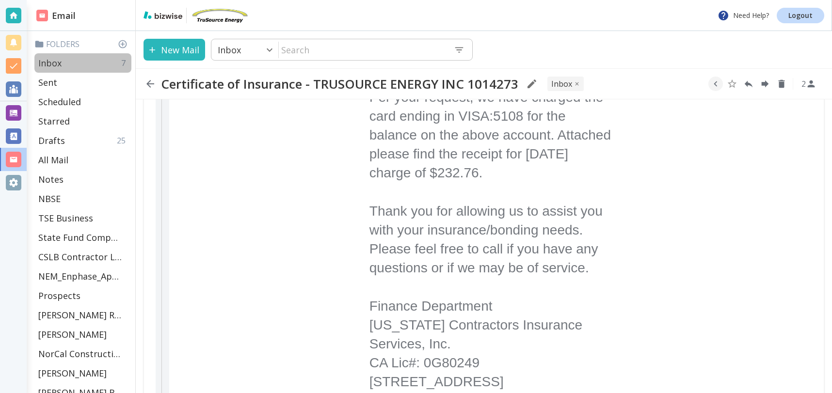
click at [58, 63] on p "Inbox" at bounding box center [49, 63] width 23 height 12
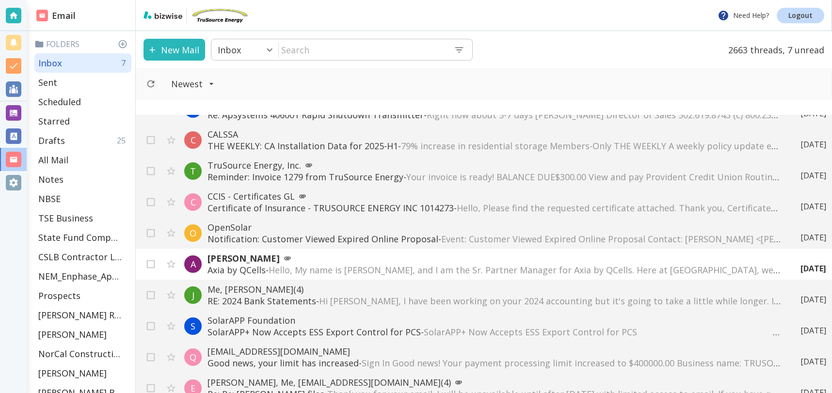
scroll to position [854, 0]
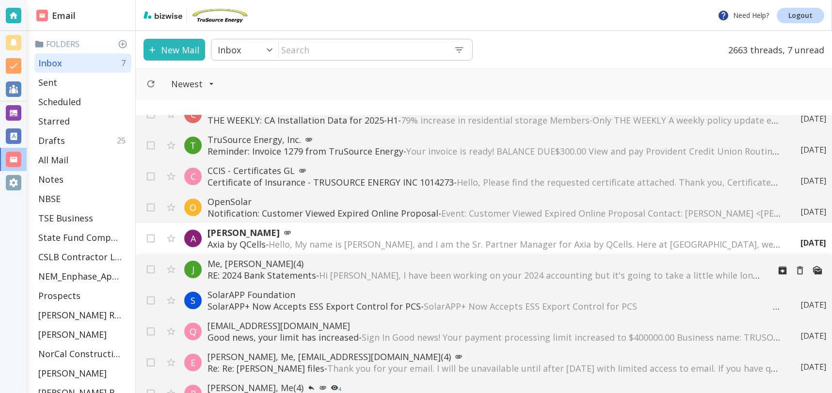
click at [711, 271] on span "Hi Tony, I have been working on your 2024 accounting but it's going to take a l…" at bounding box center [767, 276] width 896 height 12
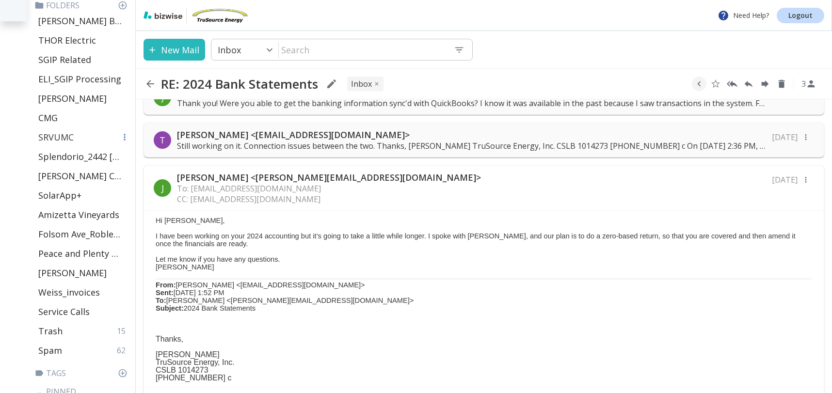
scroll to position [370, 0]
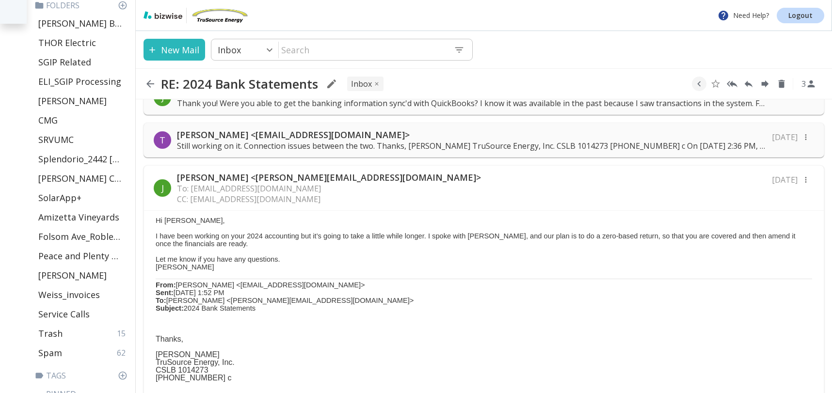
click at [487, 187] on div "J Julie Benveniste <julie@eikelfinancialsolutions.com> To: tcilenti@trusourceen…" at bounding box center [484, 188] width 680 height 45
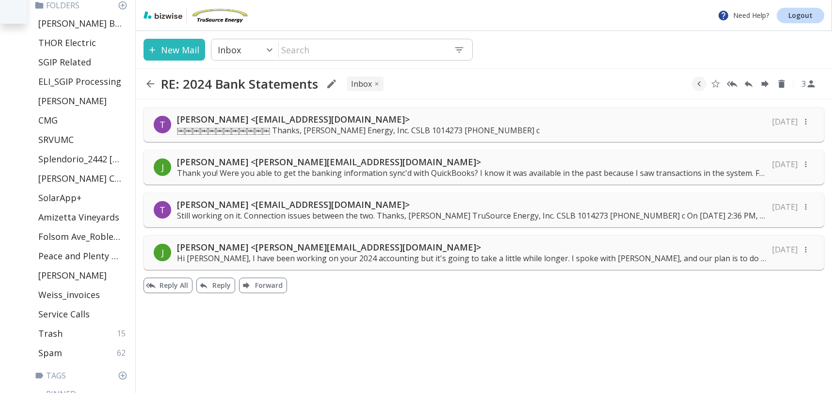
scroll to position [0, 0]
click at [702, 84] on icon "button" at bounding box center [699, 84] width 11 height 11
click at [696, 84] on icon "Move to Folder" at bounding box center [695, 84] width 9 height 7
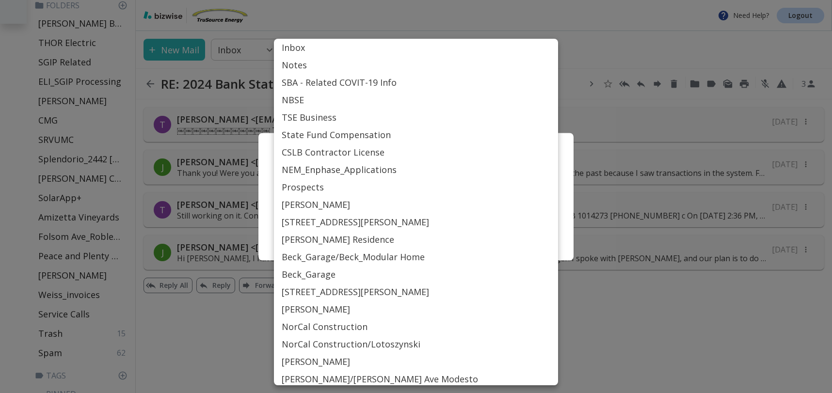
click at [425, 0] on body "Need Help? Logout Email Folders Inbox 7 Sent Scheduled Starred Drafts 25 All Ma…" at bounding box center [416, 0] width 832 height 0
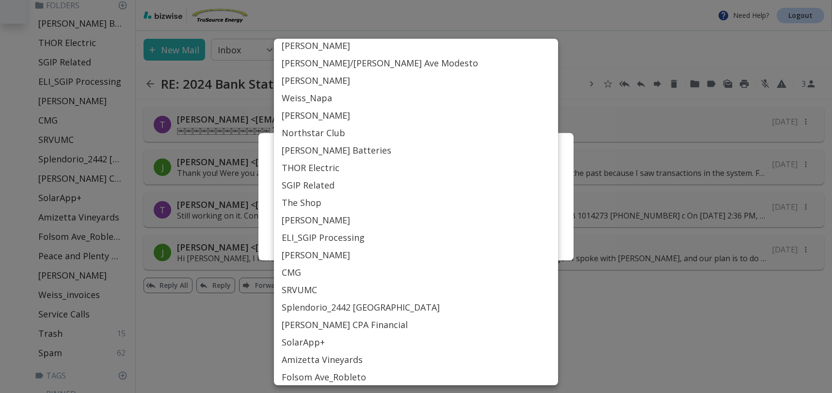
scroll to position [317, 0]
click at [344, 325] on li "[PERSON_NAME] CPA Financial" at bounding box center [416, 323] width 284 height 17
type input "Label_79"
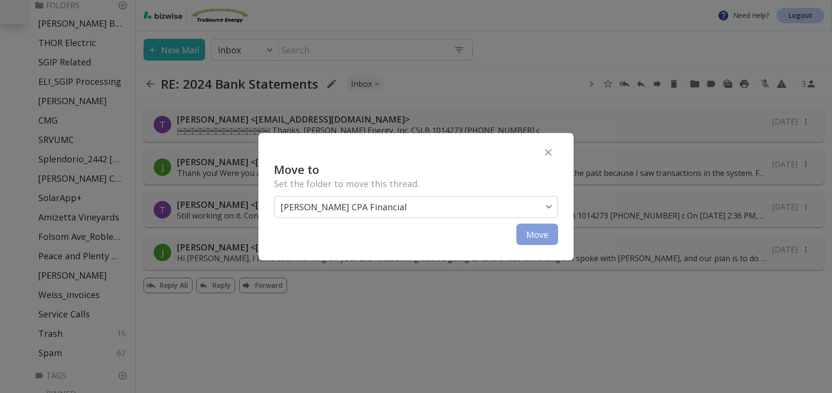
click at [534, 235] on button "Move" at bounding box center [538, 234] width 42 height 21
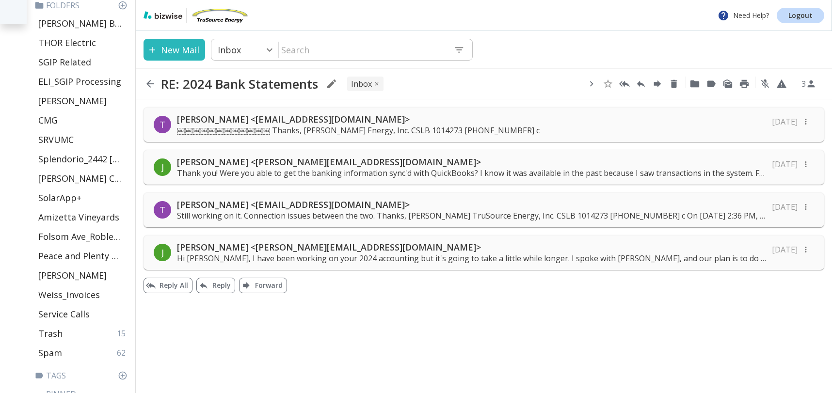
click at [594, 83] on icon "button" at bounding box center [591, 84] width 11 height 11
click at [533, 85] on div "RE: 2024 Bank Statements INBOX 3" at bounding box center [484, 83] width 697 height 31
click at [530, 170] on p "Thank you! Were you able to get the banking information sync'd with QuickBooks?…" at bounding box center [471, 173] width 589 height 11
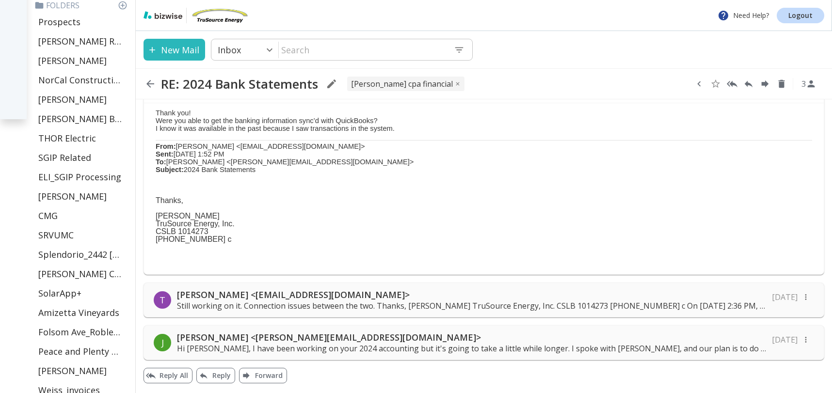
scroll to position [0, 0]
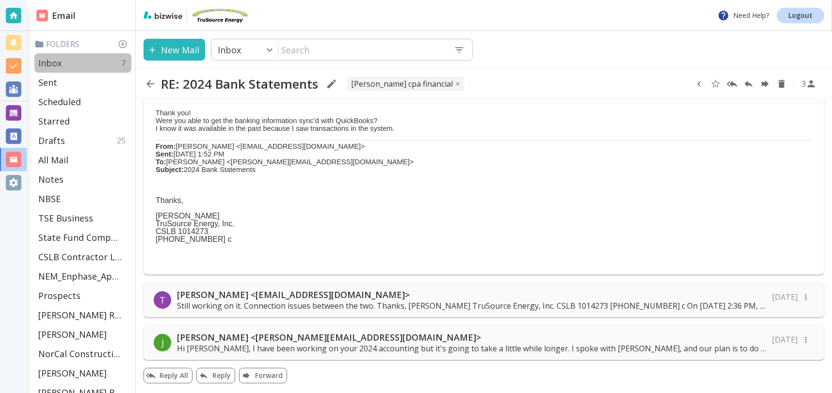
click at [63, 61] on div "Inbox 7" at bounding box center [82, 62] width 97 height 19
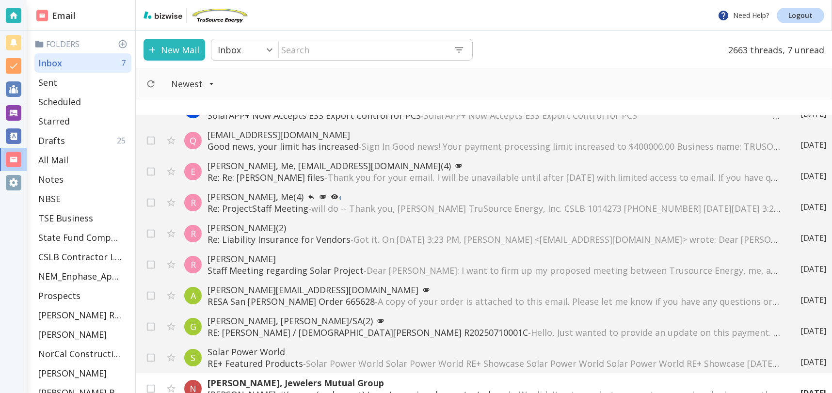
scroll to position [1047, 0]
click at [602, 243] on span "Got it. On Sep 8, 2025, at 3:23 PM, Robert Baker <Rbaker350@gmail.com> wrote: D…" at bounding box center [791, 238] width 874 height 12
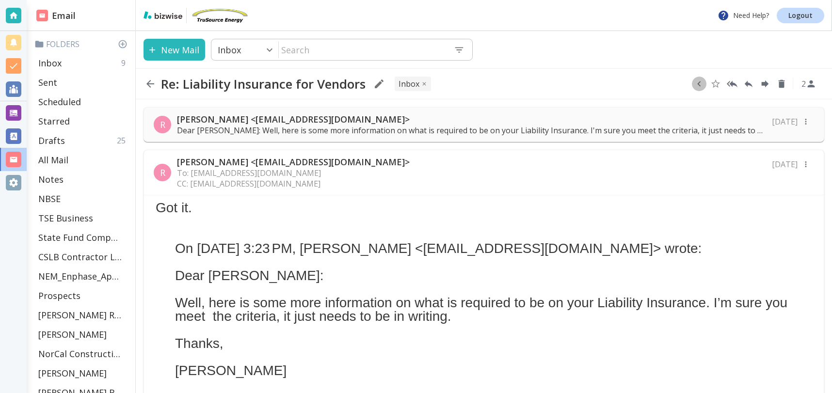
click at [703, 80] on icon "button" at bounding box center [699, 84] width 11 height 11
click at [682, 83] on icon "Move to Folder" at bounding box center [678, 84] width 9 height 7
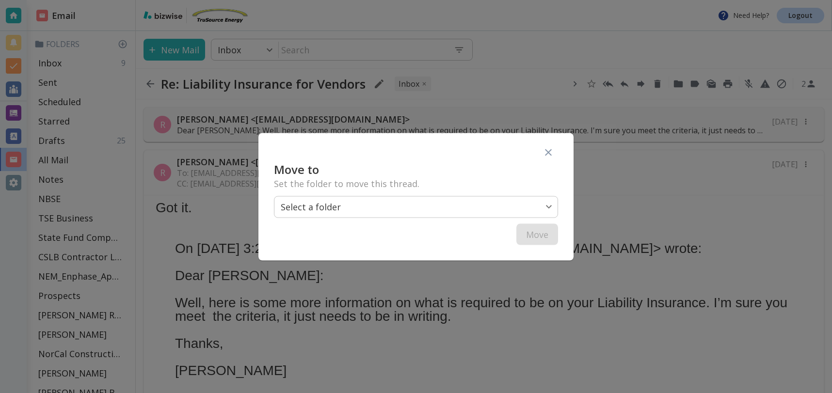
click at [421, 0] on body "Need Help? Logout Email Folders Inbox 9 Sent Scheduled Starred Drafts 25 All Ma…" at bounding box center [416, 0] width 832 height 0
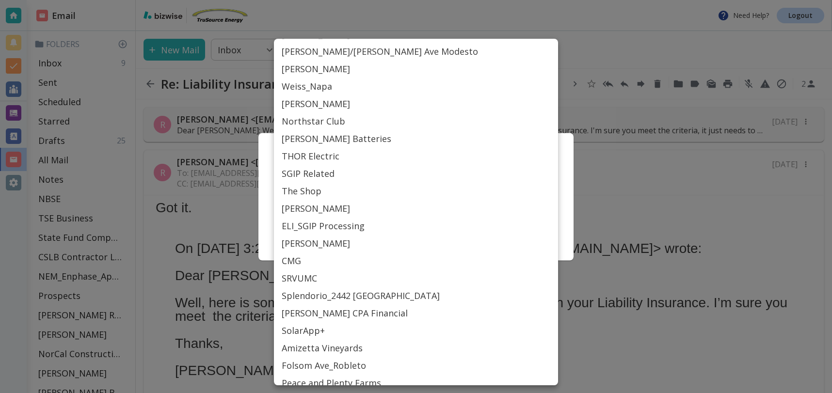
scroll to position [329, 0]
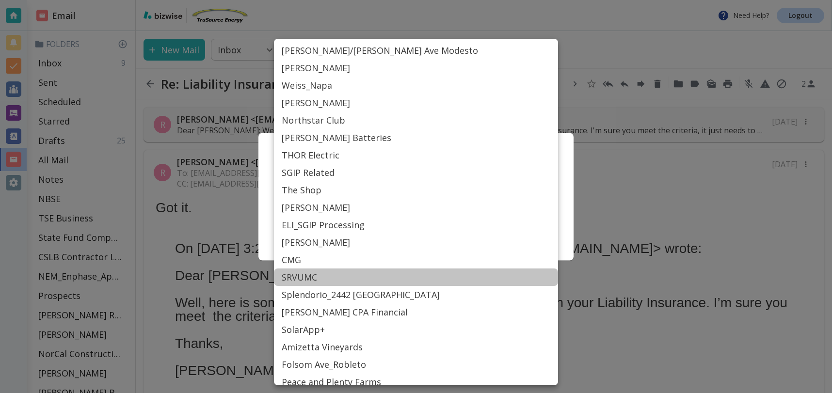
click at [299, 274] on li "SRVUMC" at bounding box center [416, 277] width 284 height 17
type input "Label_77"
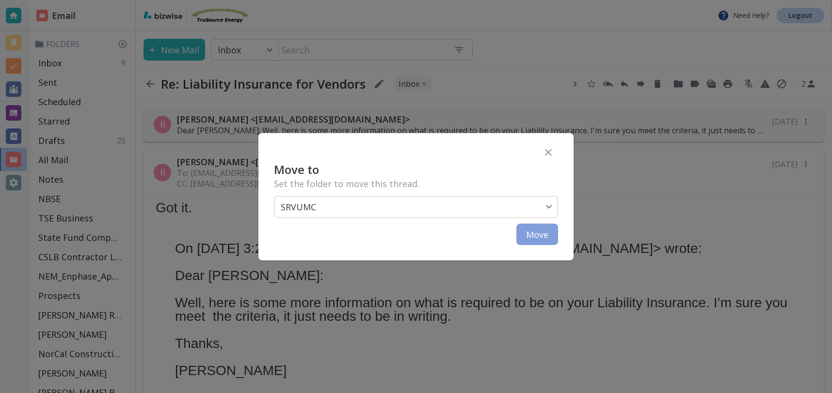
click at [540, 233] on button "Move" at bounding box center [538, 234] width 42 height 21
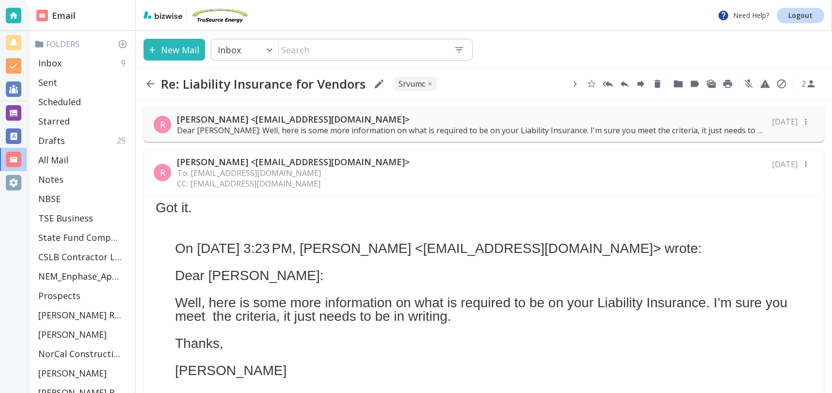
click at [151, 83] on icon "button" at bounding box center [151, 84] width 12 height 12
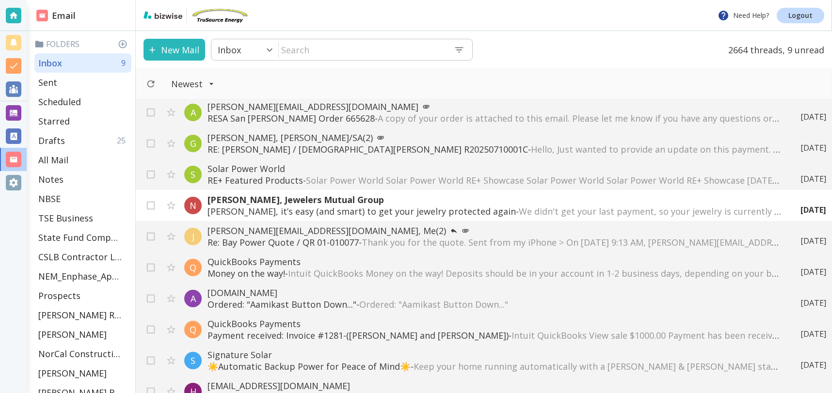
scroll to position [1215, 0]
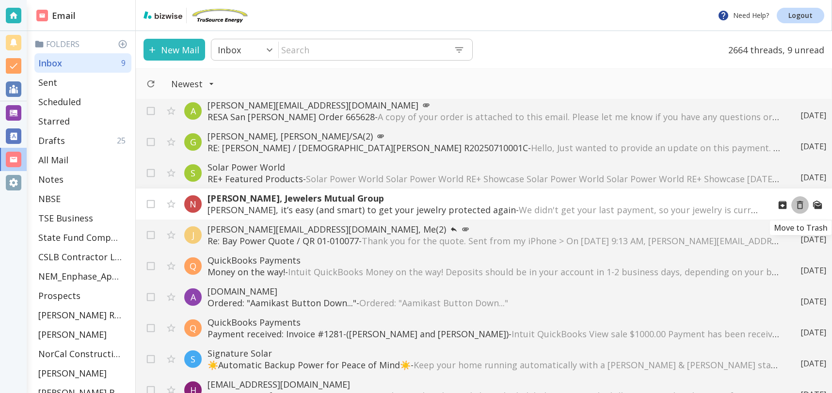
click at [801, 204] on icon "Move to Trash" at bounding box center [800, 205] width 11 height 11
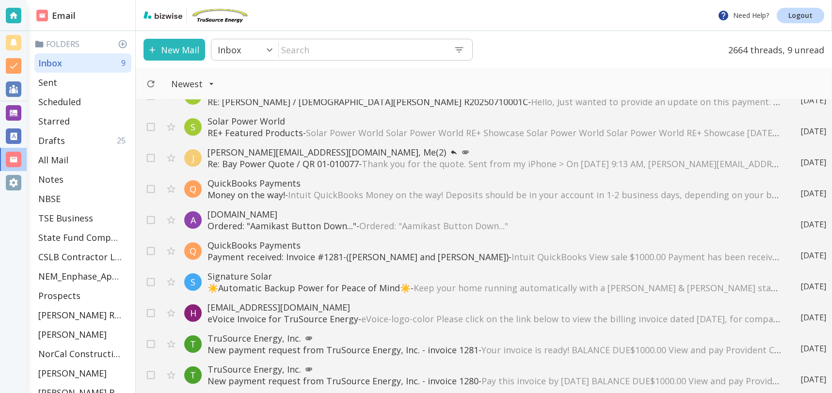
scroll to position [1305, 0]
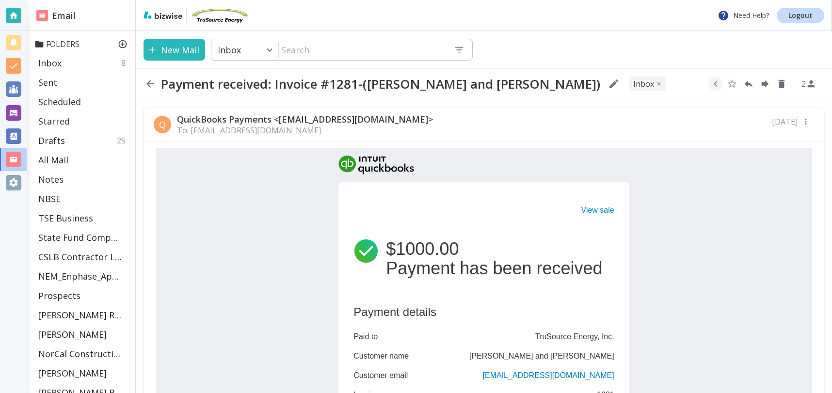
click at [119, 43] on icon at bounding box center [123, 44] width 8 height 8
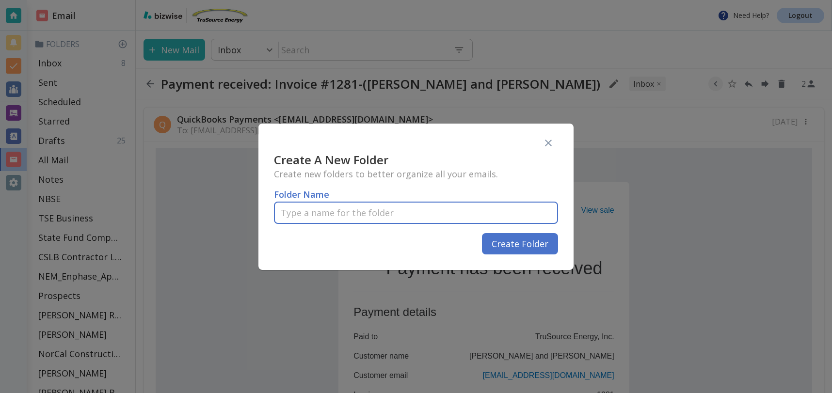
drag, startPoint x: 380, startPoint y: 214, endPoint x: 423, endPoint y: 214, distance: 42.7
click at [383, 214] on input "text" at bounding box center [416, 213] width 284 height 29
type input "Atthowe"
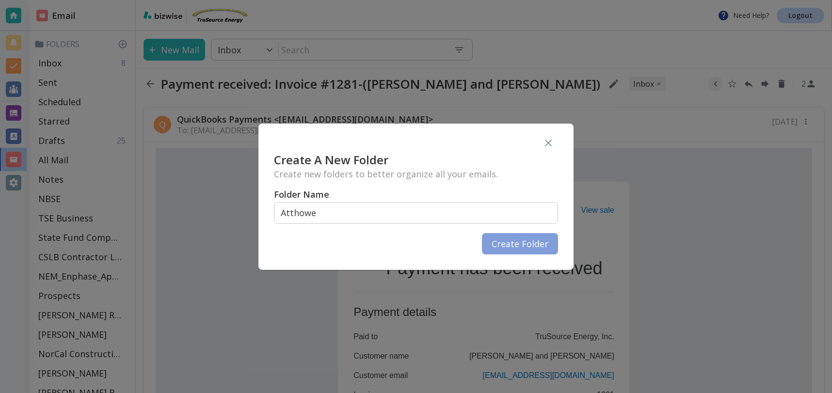
click at [534, 243] on button "Create Folder" at bounding box center [520, 243] width 76 height 21
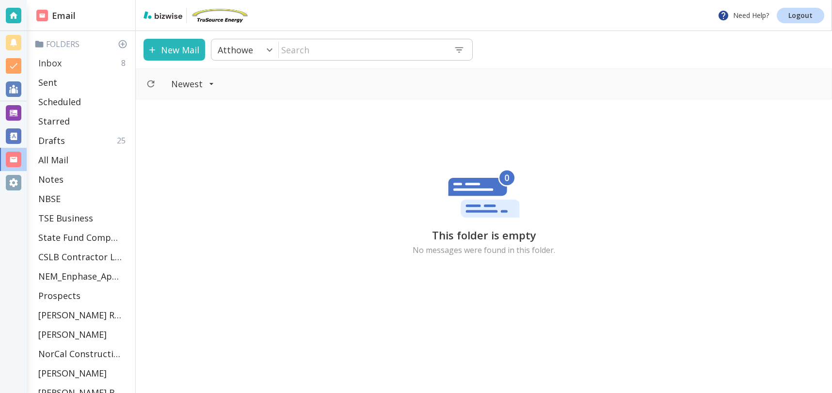
click at [71, 65] on div "Inbox 8" at bounding box center [82, 62] width 97 height 19
type input "0"
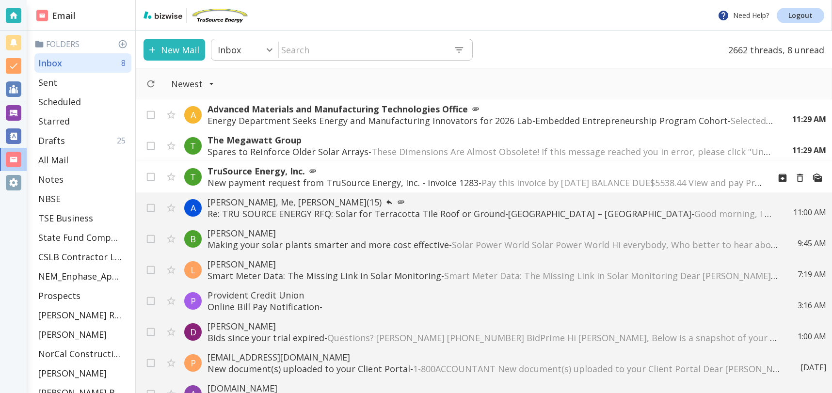
click at [533, 175] on p "TruSource Energy, Inc." at bounding box center [485, 171] width 555 height 12
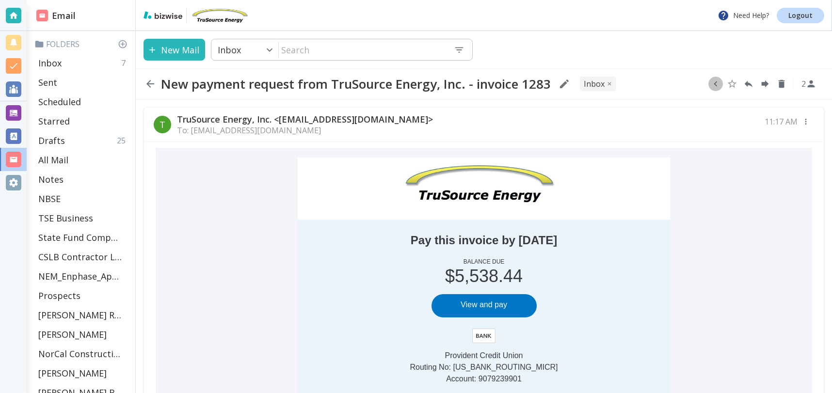
click at [719, 84] on icon "button" at bounding box center [716, 84] width 11 height 11
click at [681, 86] on icon "Move to Folder" at bounding box center [678, 84] width 9 height 7
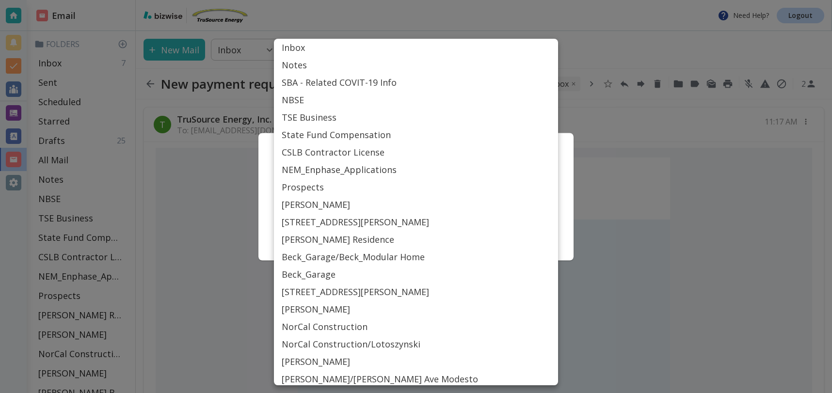
click at [508, 0] on body "Need Help? Logout Email Folders Inbox 7 Sent Scheduled Starred Drafts 25 All Ma…" at bounding box center [416, 0] width 832 height 0
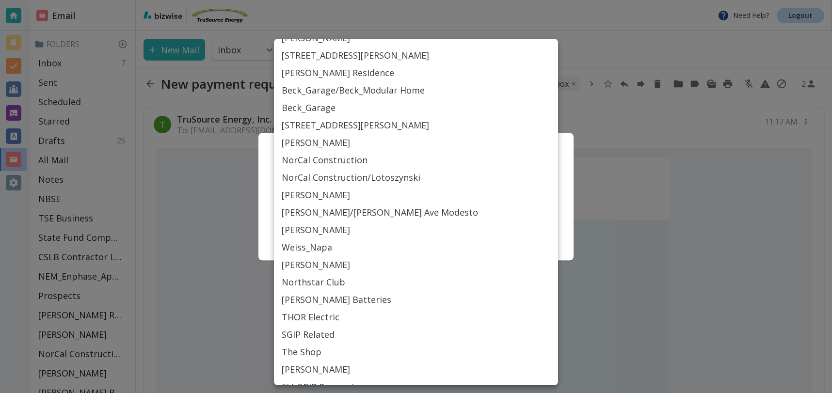
scroll to position [439, 0]
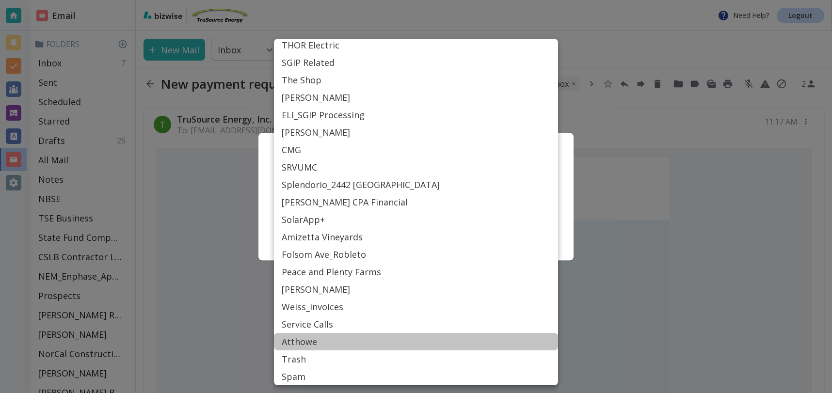
click at [307, 343] on li "Atthowe" at bounding box center [416, 341] width 284 height 17
type input "Label_87"
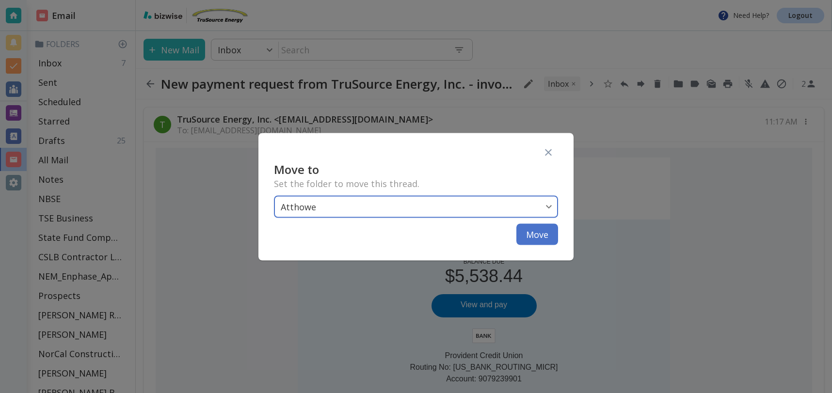
click at [551, 236] on button "Move" at bounding box center [538, 234] width 42 height 21
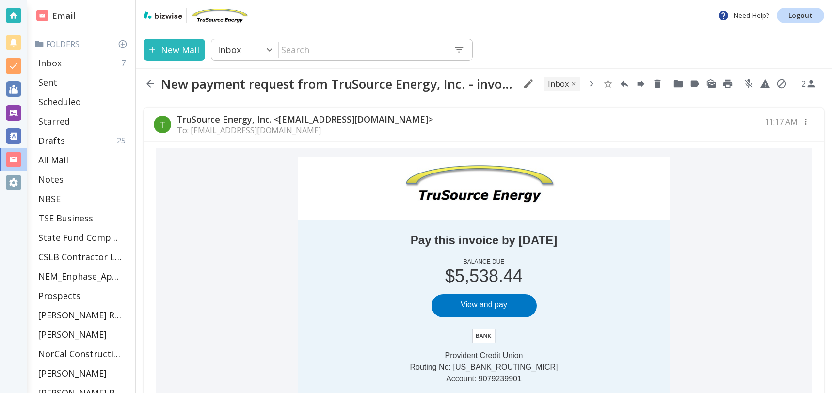
click at [93, 60] on div "Inbox 7" at bounding box center [82, 62] width 97 height 19
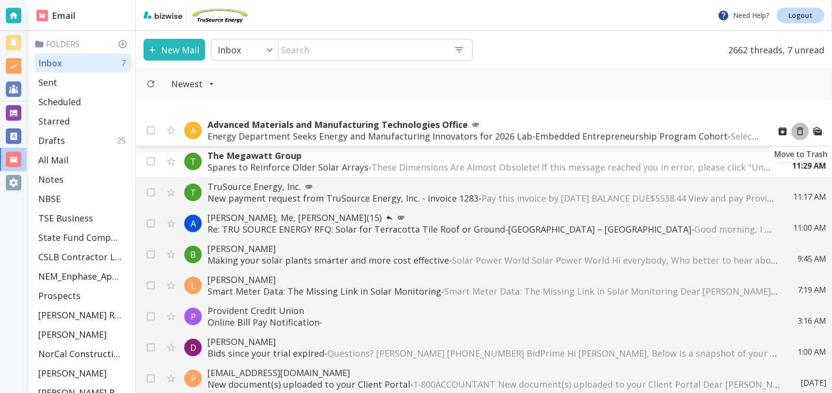
click at [802, 132] on icon "Move to Trash" at bounding box center [800, 132] width 6 height 8
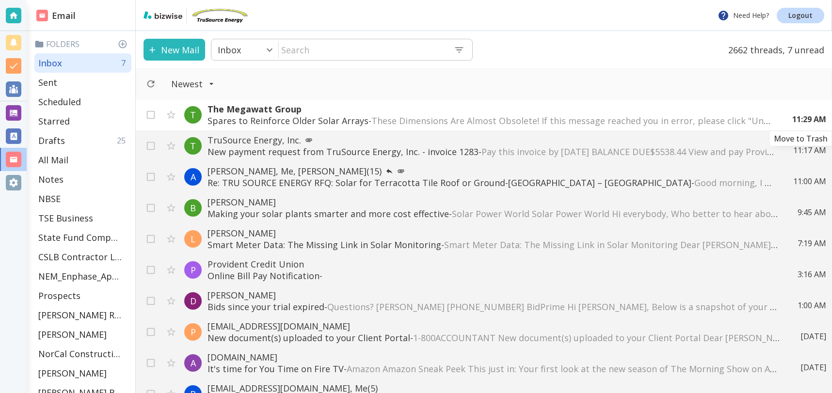
click at [0, 0] on icon "Move to Trash" at bounding box center [0, 0] width 0 height 0
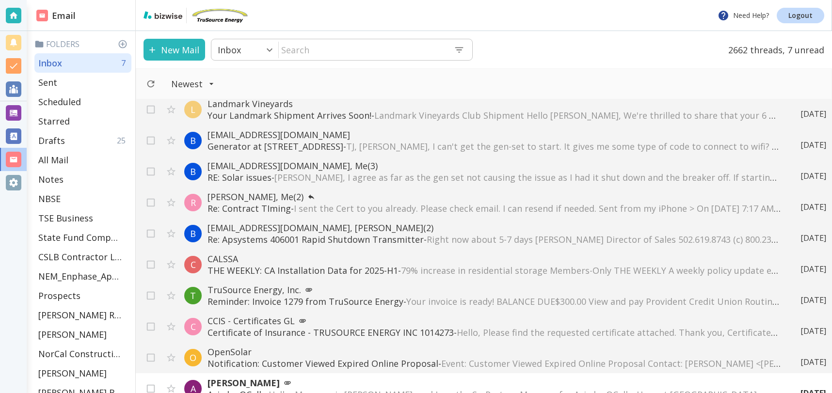
scroll to position [689, 0]
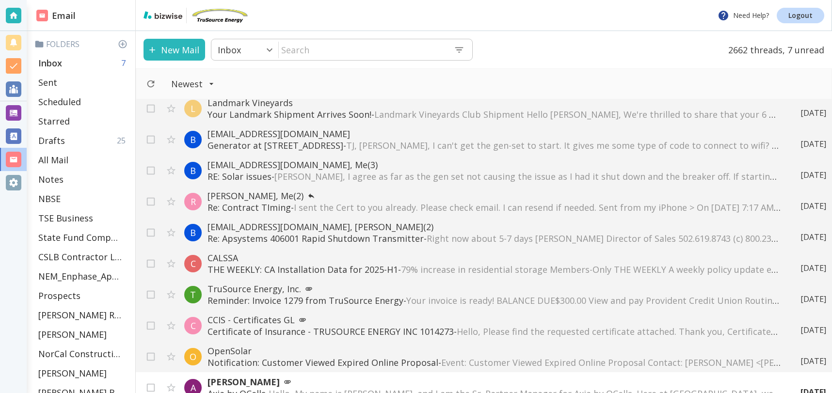
click at [72, 62] on div "Inbox 7" at bounding box center [82, 62] width 97 height 19
